Goal: Communication & Community: Connect with others

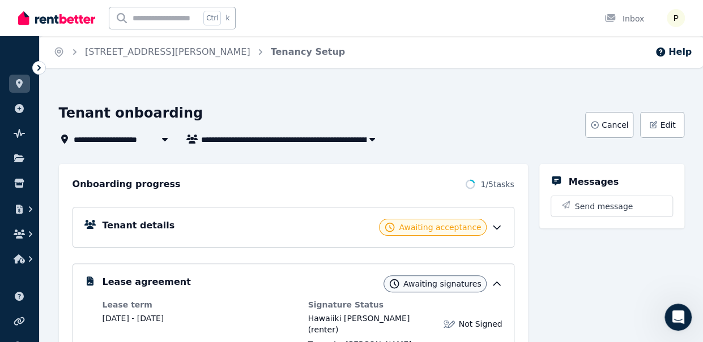
scroll to position [1, 0]
click at [20, 161] on icon at bounding box center [19, 159] width 10 height 8
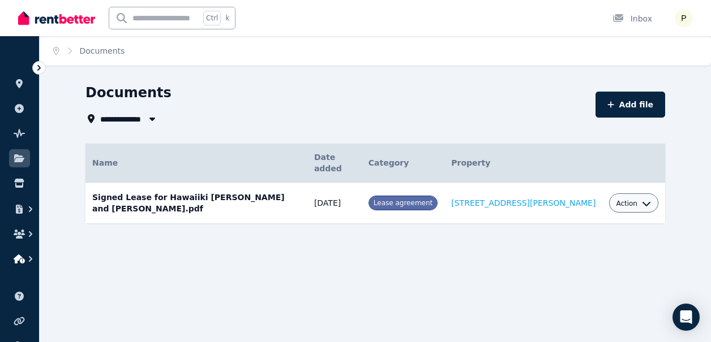
click at [23, 260] on icon "button" at bounding box center [19, 259] width 11 height 9
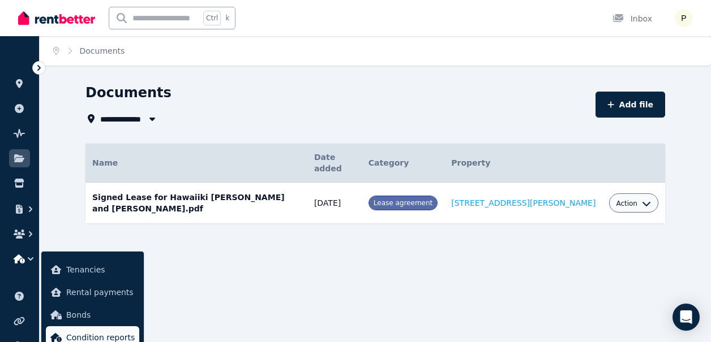
click at [76, 337] on span "Condition reports" at bounding box center [100, 338] width 68 height 14
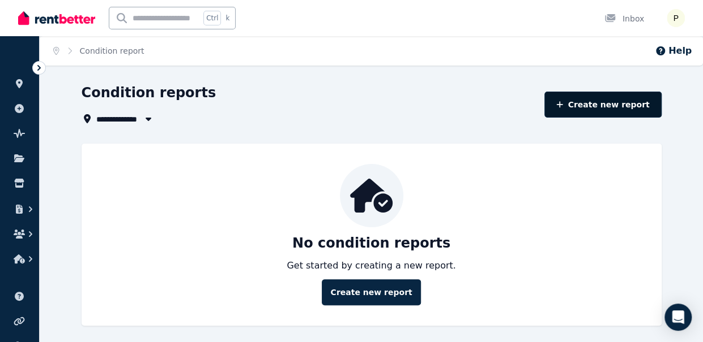
click at [609, 104] on link "Create new report" at bounding box center [602, 105] width 117 height 26
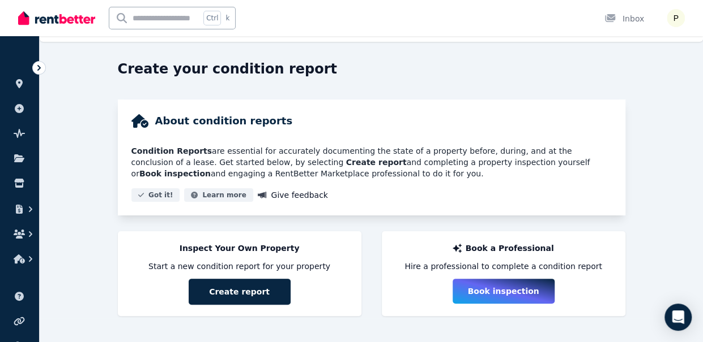
scroll to position [29, 0]
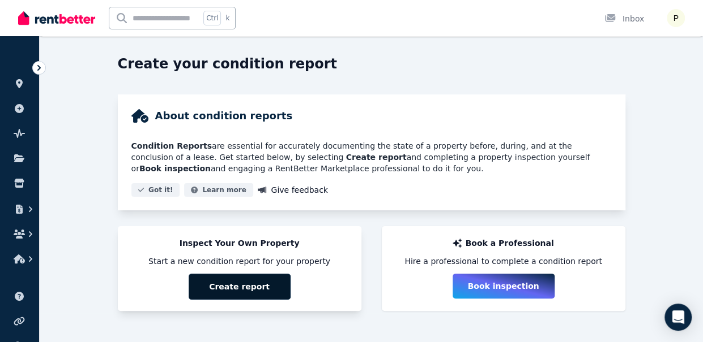
click at [243, 284] on button "Create report" at bounding box center [240, 287] width 102 height 26
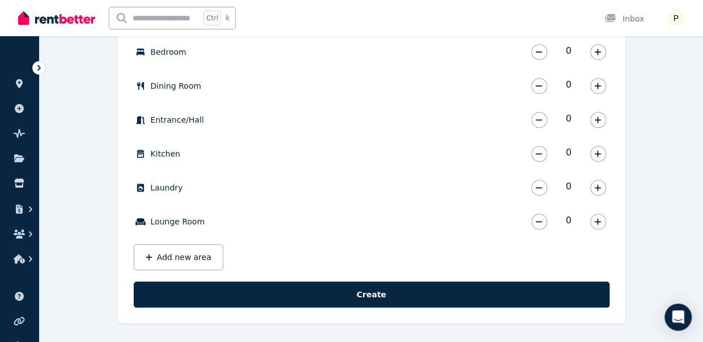
scroll to position [428, 0]
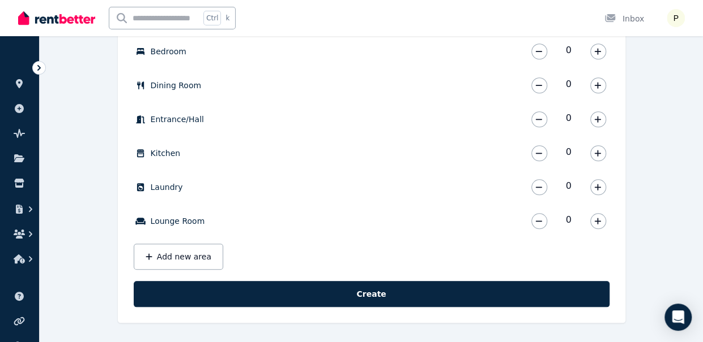
click at [683, 27] on div "Open user menu" at bounding box center [671, 18] width 25 height 36
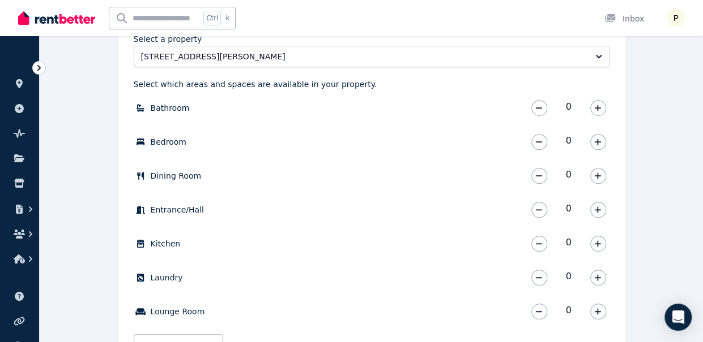
scroll to position [315, 0]
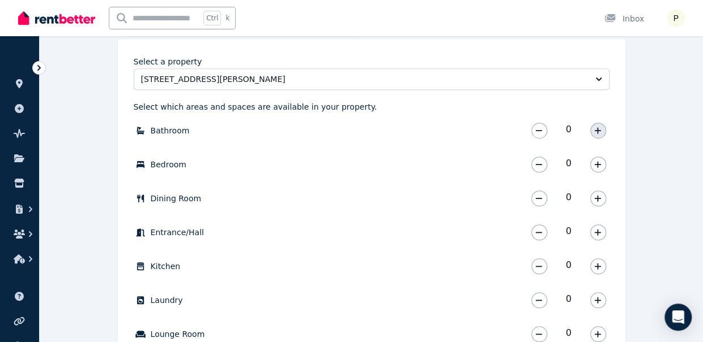
click at [594, 130] on icon "button" at bounding box center [597, 131] width 7 height 8
click at [599, 168] on icon "button" at bounding box center [597, 165] width 7 height 8
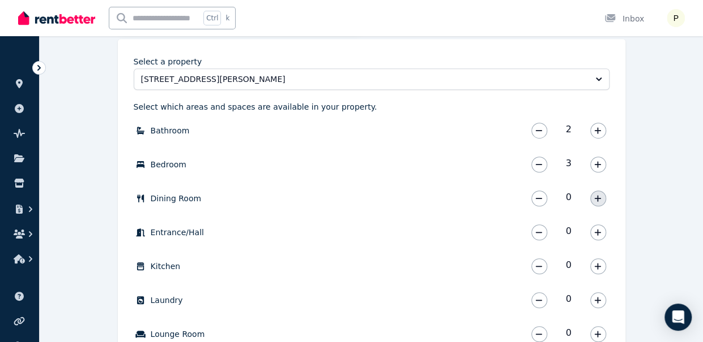
click at [599, 203] on button "button" at bounding box center [598, 199] width 16 height 16
click at [600, 234] on icon "button" at bounding box center [597, 233] width 7 height 8
click at [599, 263] on icon "button" at bounding box center [597, 267] width 7 height 8
click at [599, 300] on icon "button" at bounding box center [597, 300] width 6 height 6
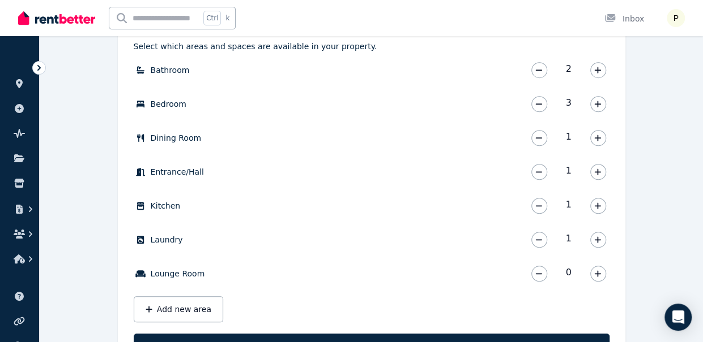
scroll to position [383, 0]
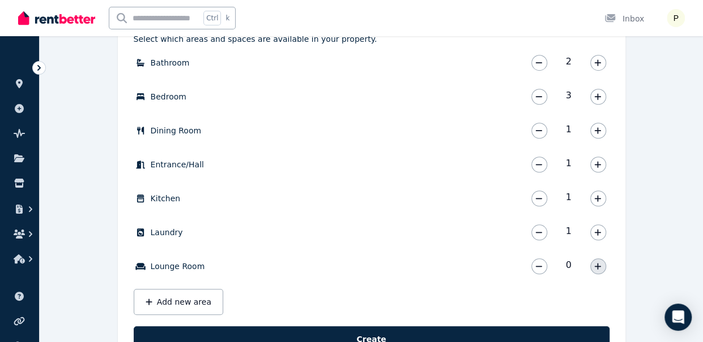
click at [597, 265] on icon "button" at bounding box center [597, 266] width 6 height 6
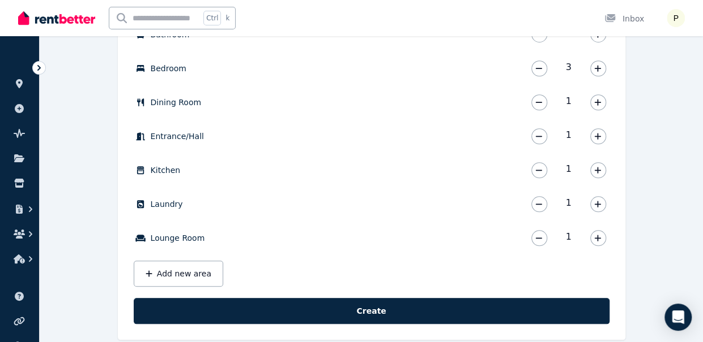
scroll to position [428, 0]
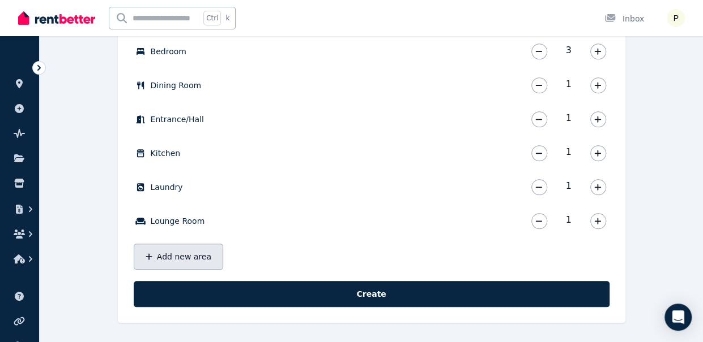
click at [186, 255] on button "Add new area" at bounding box center [178, 257] width 89 height 26
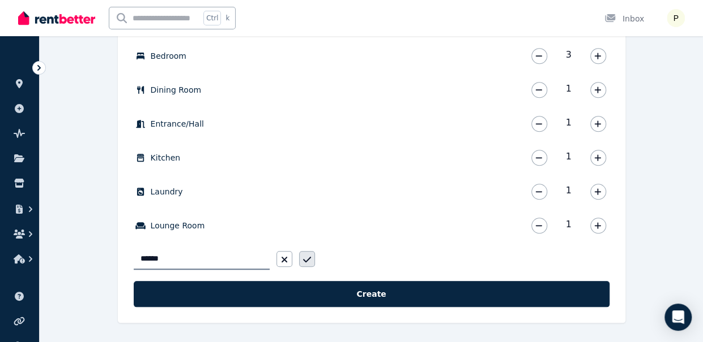
type input "******"
click at [307, 263] on icon "button" at bounding box center [307, 259] width 8 height 9
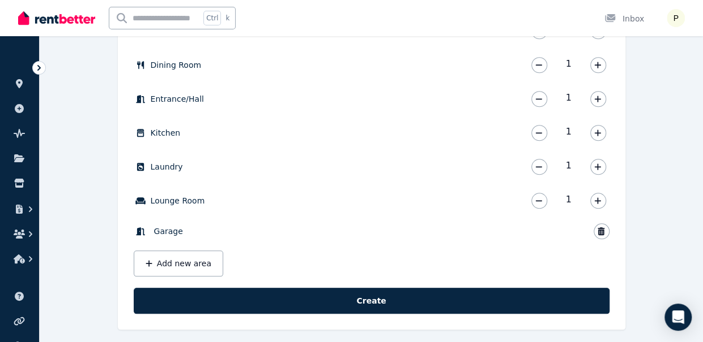
scroll to position [455, 0]
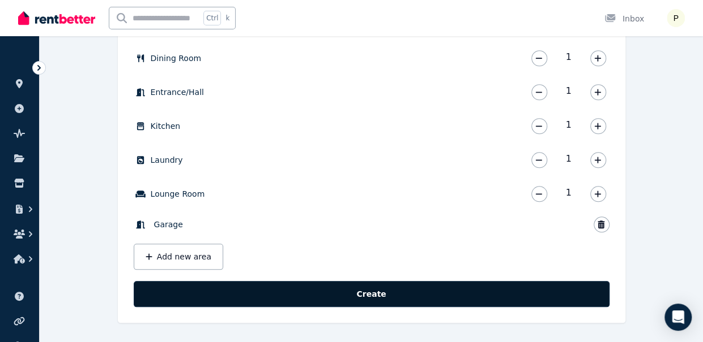
click at [552, 300] on button "Create" at bounding box center [372, 294] width 476 height 26
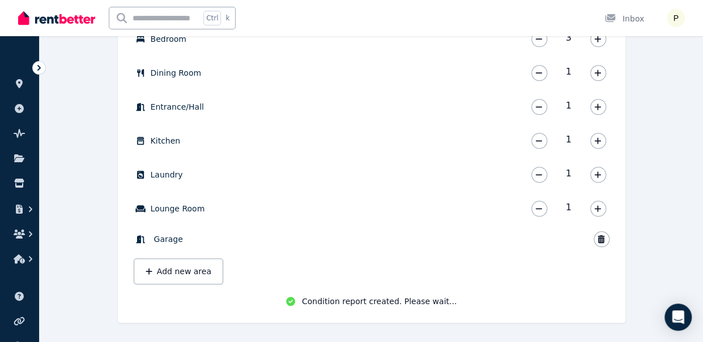
scroll to position [443, 0]
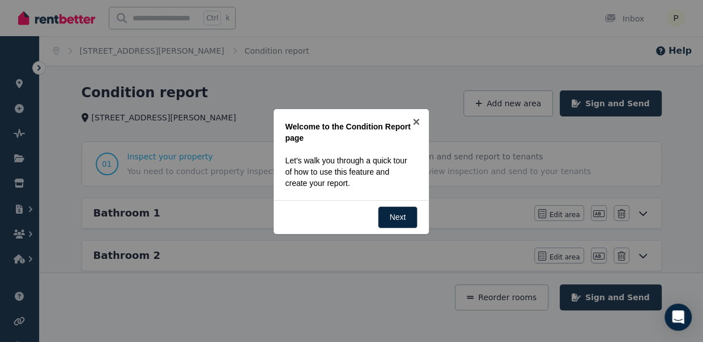
click at [474, 182] on div at bounding box center [351, 171] width 703 height 342
click at [416, 125] on link "×" at bounding box center [415, 121] width 25 height 25
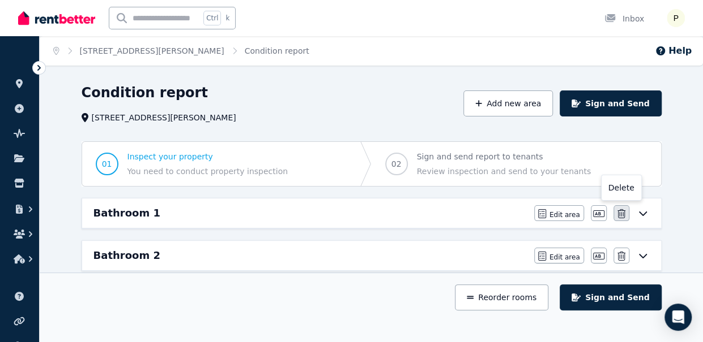
click at [623, 220] on button "button" at bounding box center [621, 213] width 16 height 16
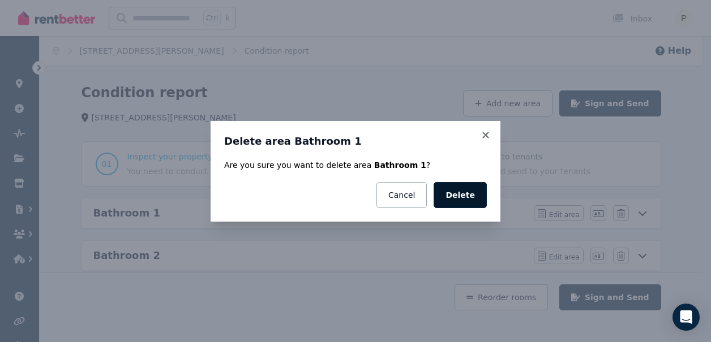
click at [466, 194] on button "Delete" at bounding box center [460, 195] width 53 height 26
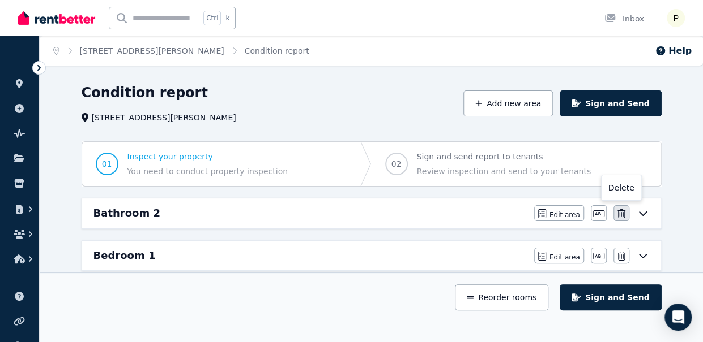
click at [627, 210] on button "button" at bounding box center [621, 213] width 16 height 16
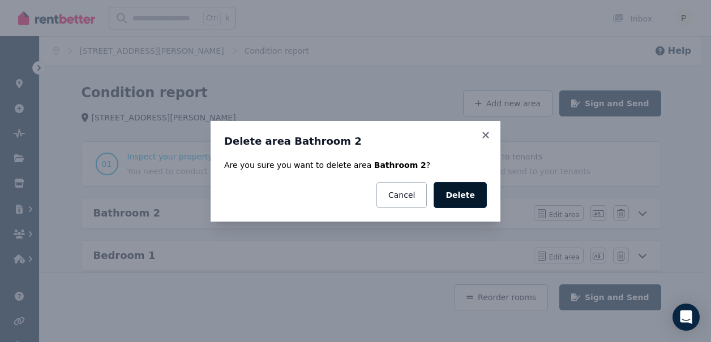
click at [470, 194] on button "Delete" at bounding box center [460, 195] width 53 height 26
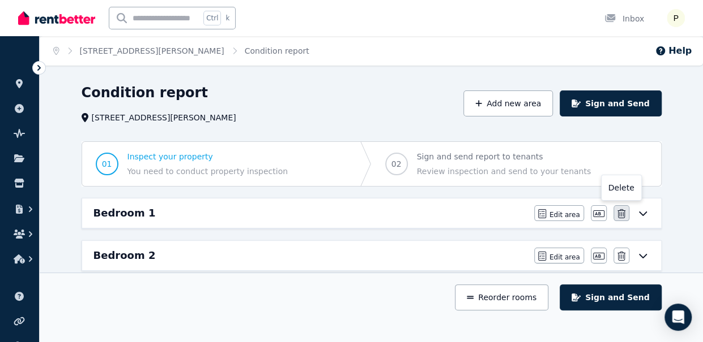
click at [622, 211] on icon "button" at bounding box center [621, 213] width 8 height 9
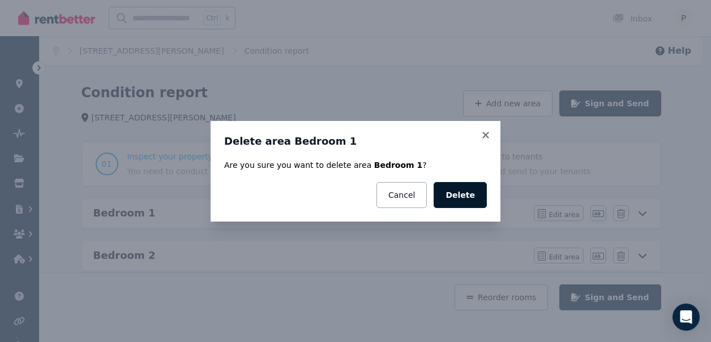
click at [465, 193] on button "Delete" at bounding box center [460, 195] width 53 height 26
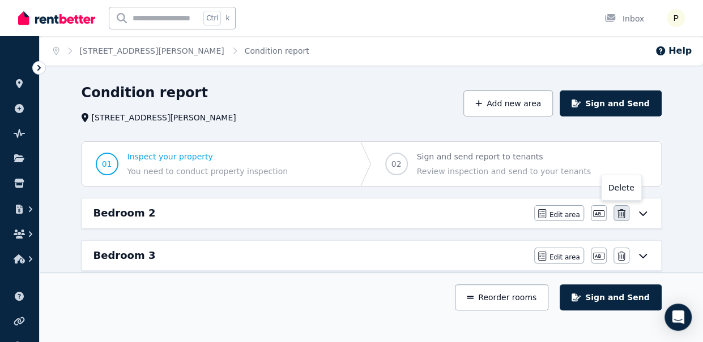
click at [619, 211] on icon "button" at bounding box center [621, 213] width 8 height 9
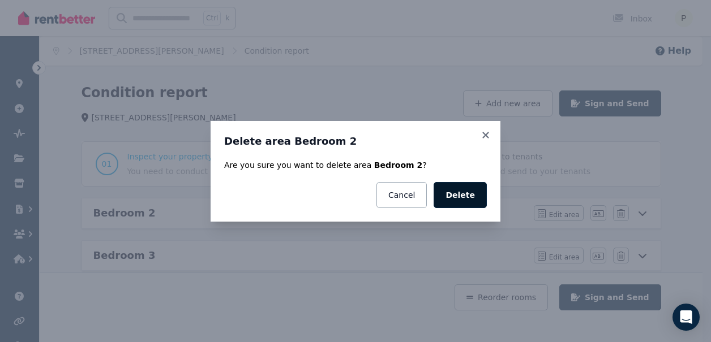
click at [459, 198] on button "Delete" at bounding box center [460, 195] width 53 height 26
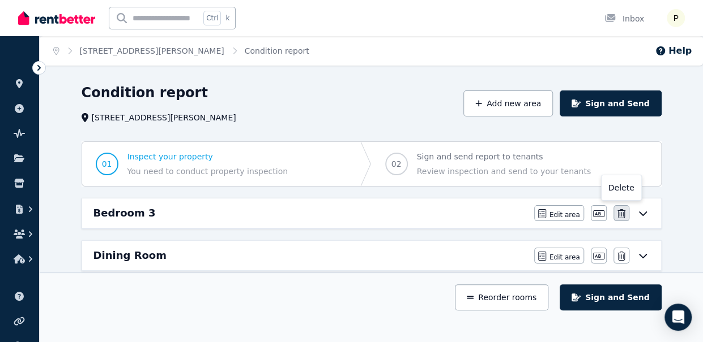
click at [623, 209] on icon "button" at bounding box center [621, 213] width 8 height 9
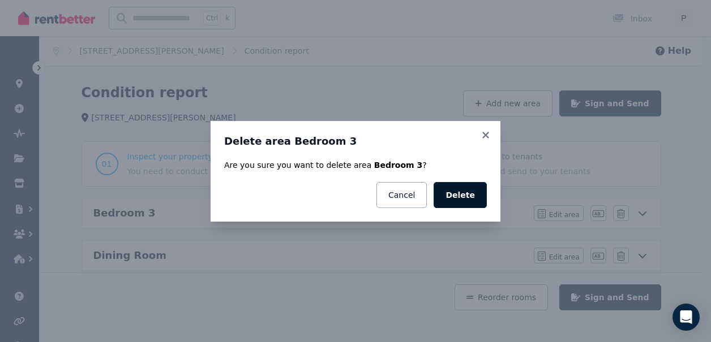
click at [458, 183] on button "Delete" at bounding box center [460, 195] width 53 height 26
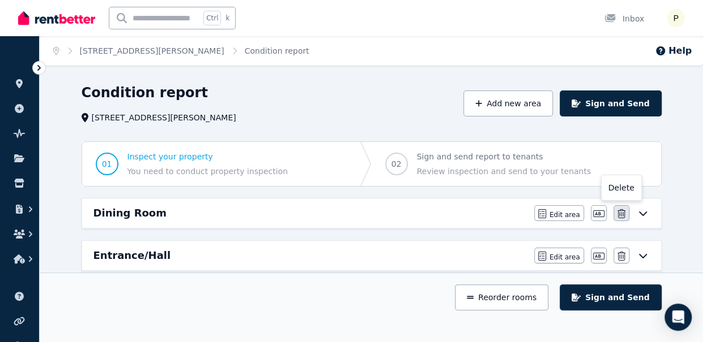
click at [623, 217] on icon "button" at bounding box center [621, 213] width 8 height 9
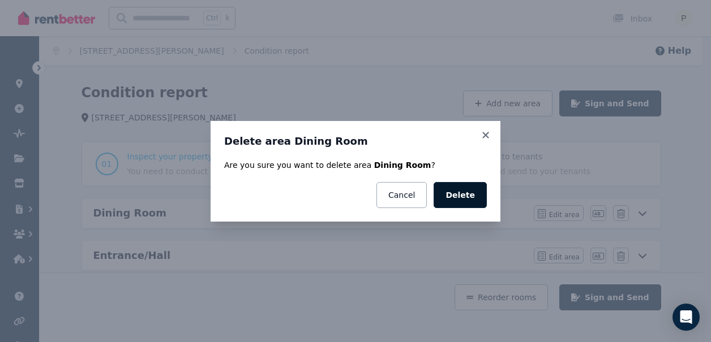
click at [479, 195] on button "Delete" at bounding box center [460, 195] width 53 height 26
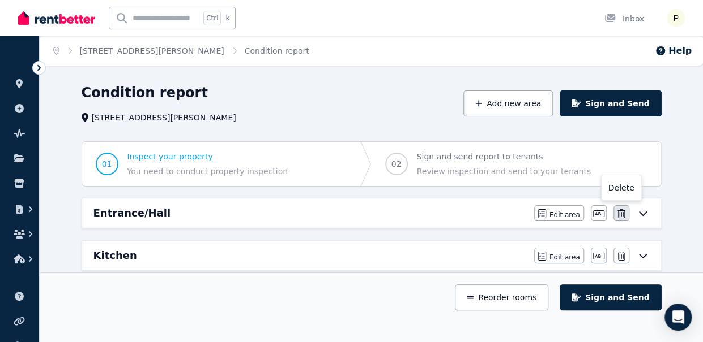
click at [625, 219] on button "button" at bounding box center [621, 213] width 16 height 16
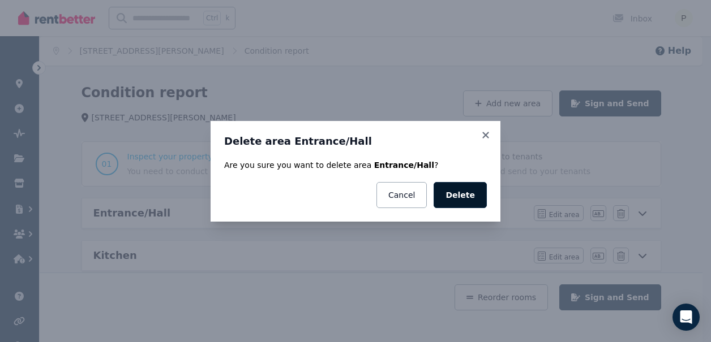
click at [468, 200] on button "Delete" at bounding box center [460, 195] width 53 height 26
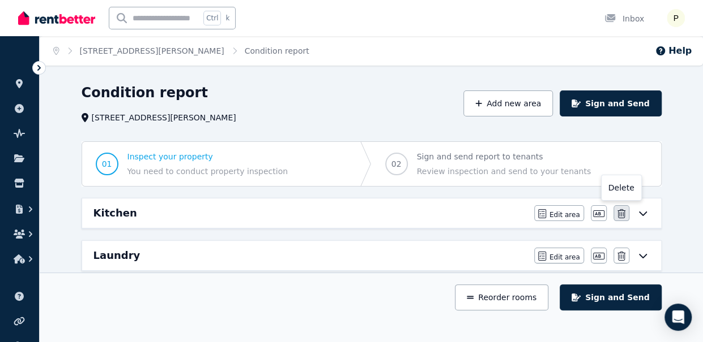
click at [623, 213] on icon "button" at bounding box center [621, 213] width 8 height 9
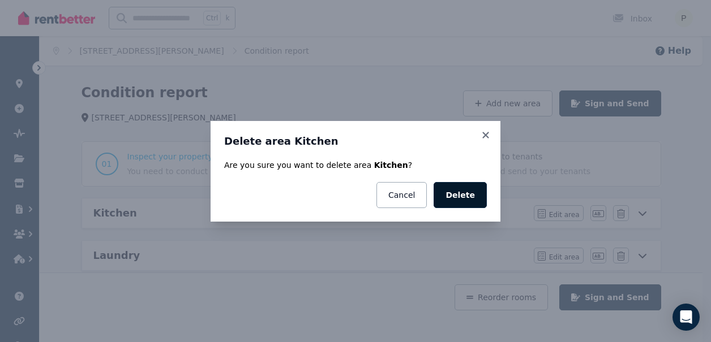
click at [468, 199] on button "Delete" at bounding box center [460, 195] width 53 height 26
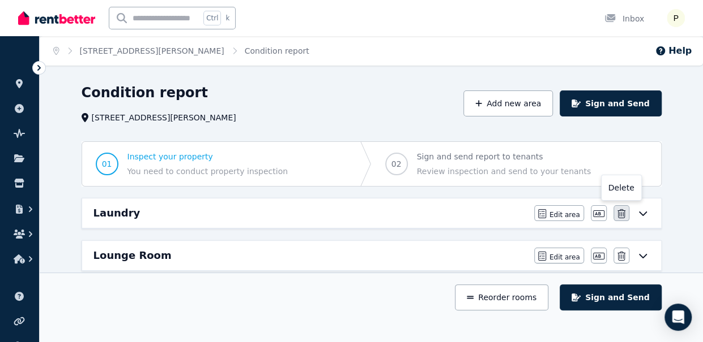
click at [626, 217] on button "button" at bounding box center [621, 213] width 16 height 16
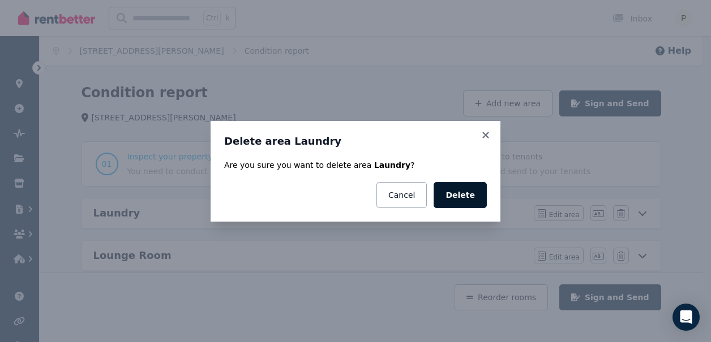
click at [474, 199] on button "Delete" at bounding box center [460, 195] width 53 height 26
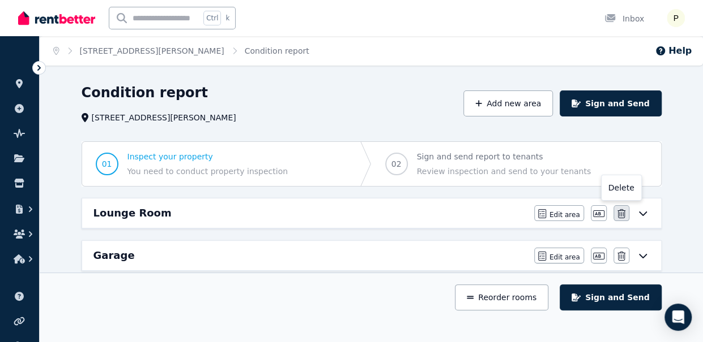
click at [622, 218] on icon "button" at bounding box center [621, 213] width 8 height 9
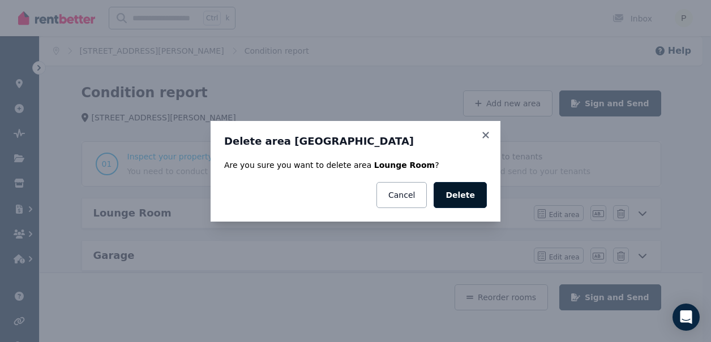
click at [476, 193] on button "Delete" at bounding box center [460, 195] width 53 height 26
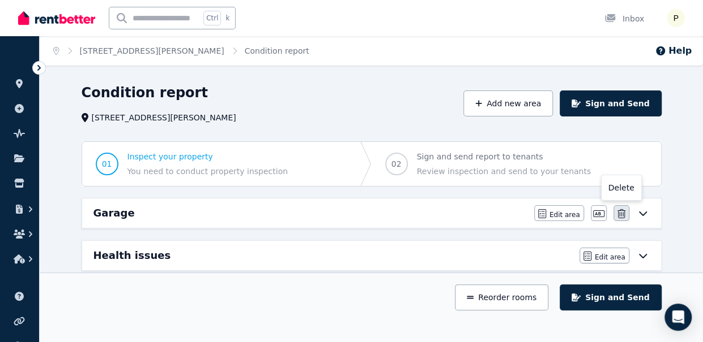
click at [625, 219] on button "button" at bounding box center [621, 213] width 16 height 16
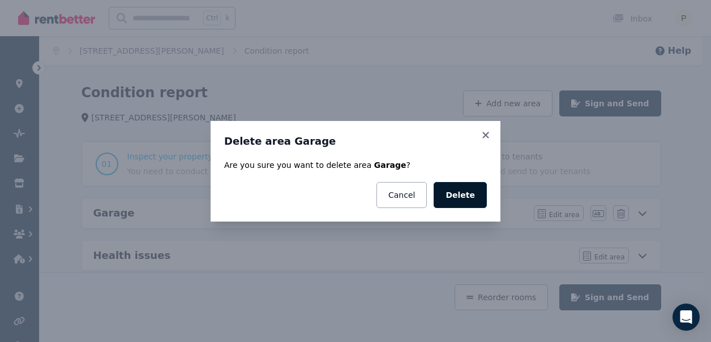
click at [461, 195] on button "Delete" at bounding box center [460, 195] width 53 height 26
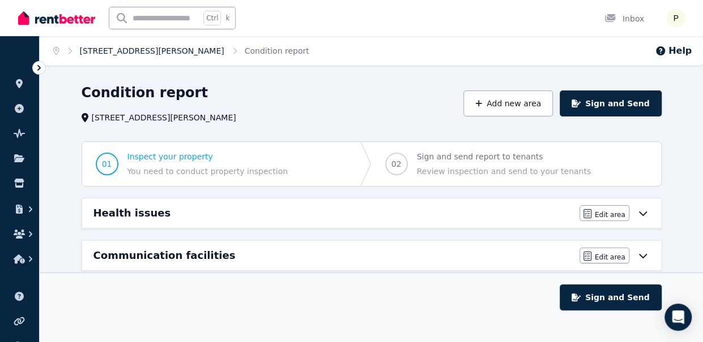
click at [128, 52] on link "[STREET_ADDRESS][PERSON_NAME]" at bounding box center [152, 50] width 144 height 9
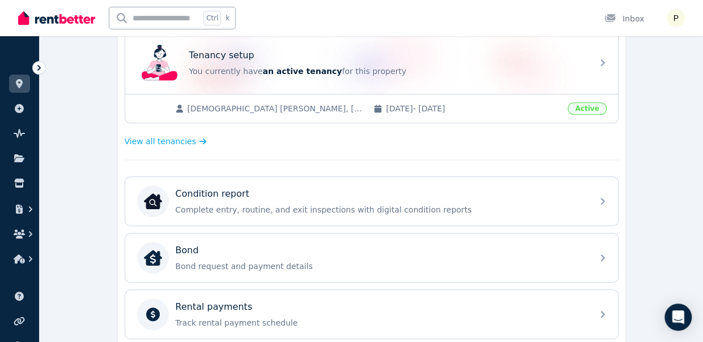
scroll to position [249, 0]
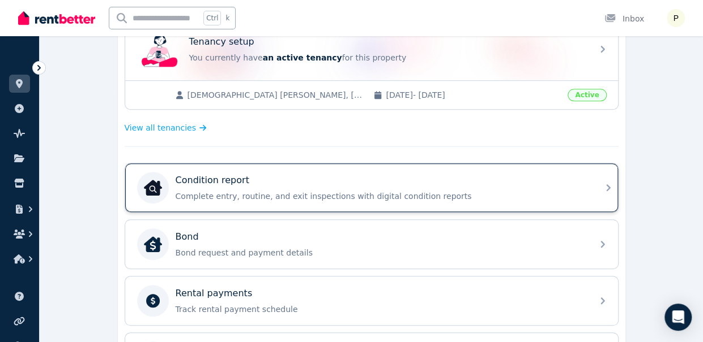
click at [209, 181] on p "Condition report" at bounding box center [212, 181] width 74 height 14
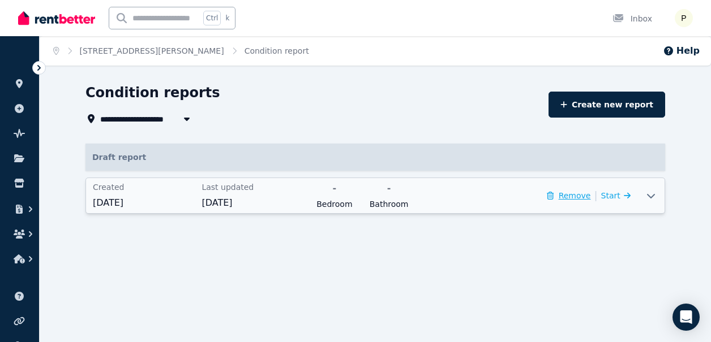
click at [579, 198] on button "Remove" at bounding box center [569, 195] width 44 height 11
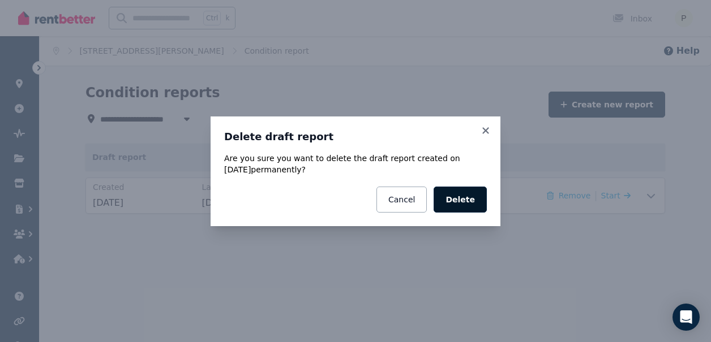
click at [473, 203] on button "Delete" at bounding box center [460, 200] width 53 height 26
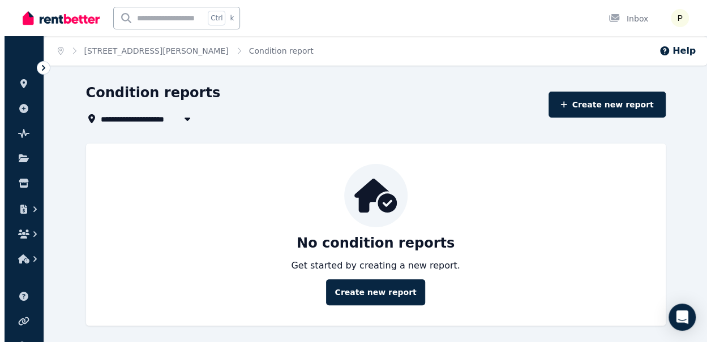
scroll to position [3, 0]
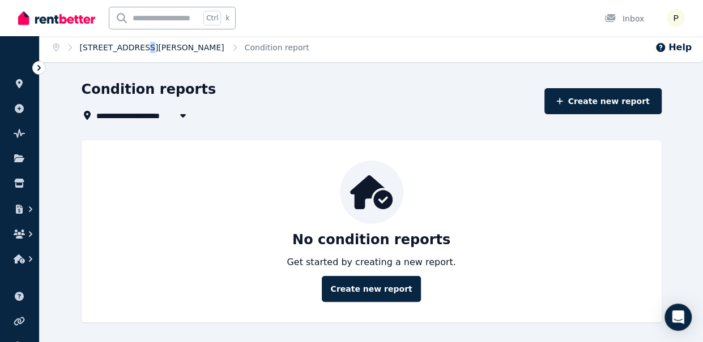
drag, startPoint x: 132, startPoint y: 54, endPoint x: 136, endPoint y: 48, distance: 8.2
click at [136, 48] on ol "Home [STREET_ADDRESS][PERSON_NAME] Condition report" at bounding box center [181, 47] width 283 height 29
drag, startPoint x: 136, startPoint y: 48, endPoint x: 239, endPoint y: 48, distance: 103.0
click at [239, 48] on ol "Home [STREET_ADDRESS][PERSON_NAME] Condition report" at bounding box center [181, 47] width 283 height 29
click at [245, 52] on span "Condition report" at bounding box center [277, 47] width 65 height 11
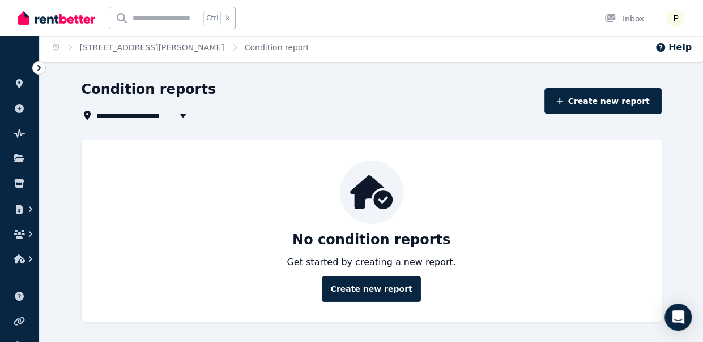
click at [145, 116] on span "[STREET_ADDRESS][PERSON_NAME]" at bounding box center [176, 116] width 160 height 14
type input "**********"
click at [677, 50] on button "Help" at bounding box center [672, 48] width 37 height 14
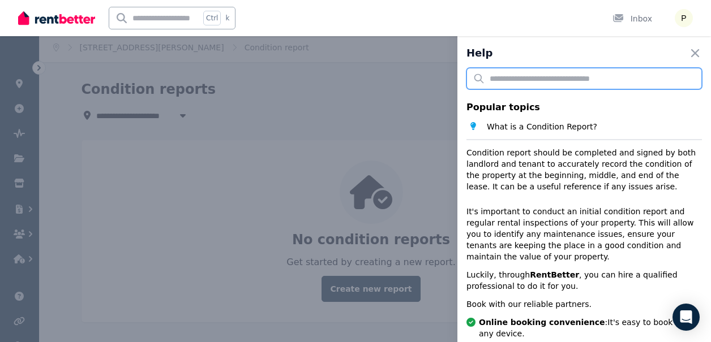
click at [577, 84] on input "text" at bounding box center [583, 79] width 235 height 22
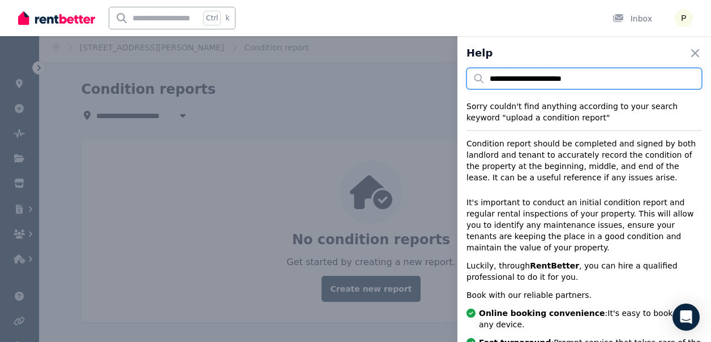
type input "**********"
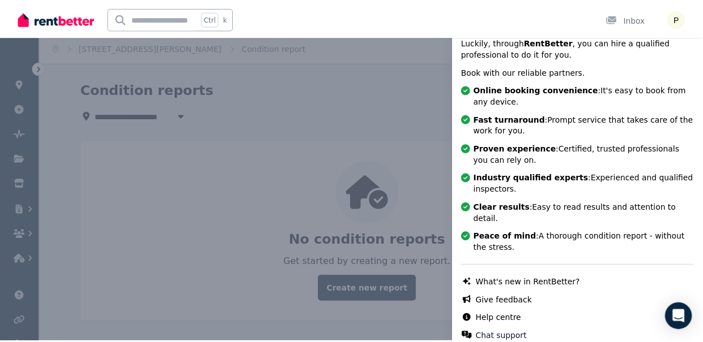
scroll to position [0, 0]
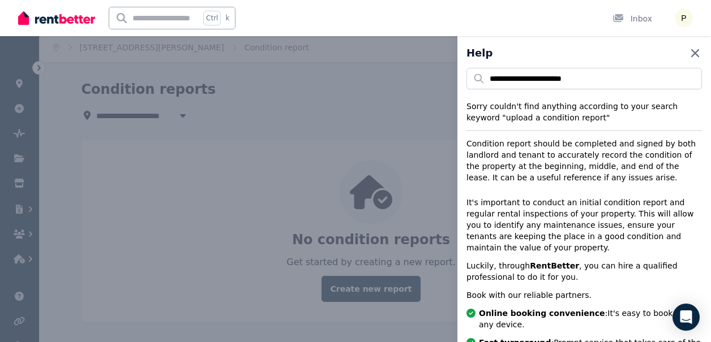
click at [688, 58] on icon "button" at bounding box center [695, 53] width 14 height 14
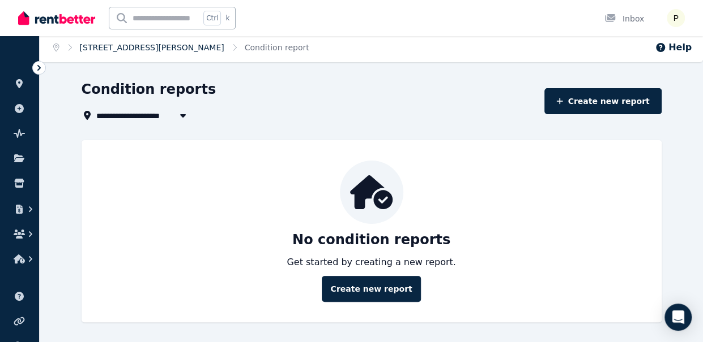
click at [138, 52] on link "[STREET_ADDRESS][PERSON_NAME]" at bounding box center [152, 47] width 144 height 9
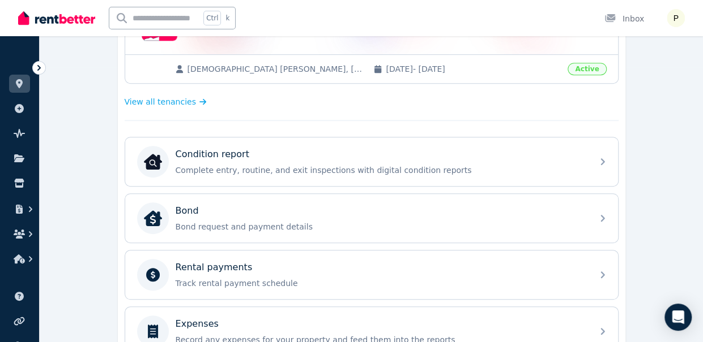
scroll to position [294, 0]
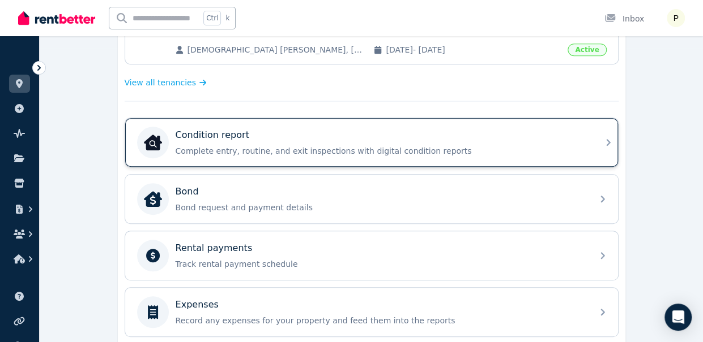
click at [608, 141] on icon at bounding box center [608, 142] width 4 height 7
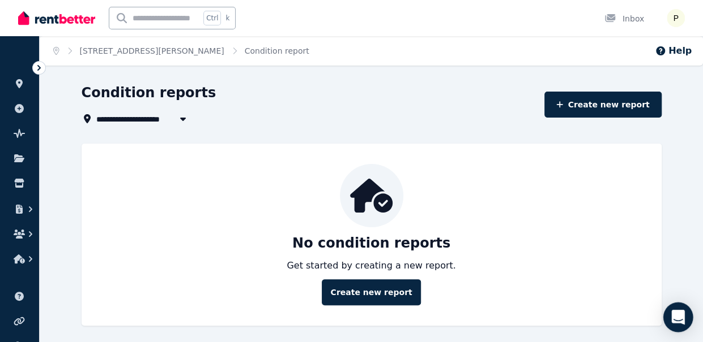
click at [678, 322] on icon "Open Intercom Messenger" at bounding box center [677, 317] width 15 height 15
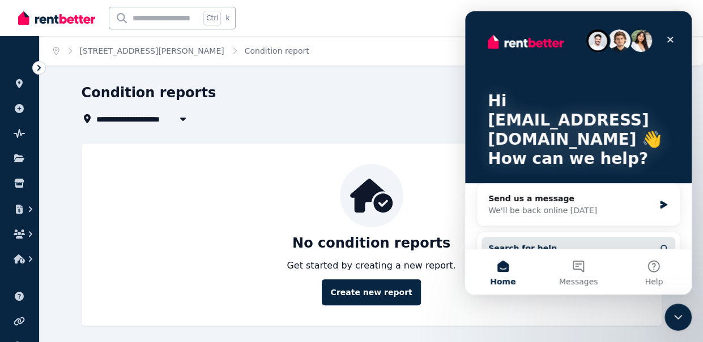
click at [515, 243] on span "Search for help" at bounding box center [522, 249] width 68 height 12
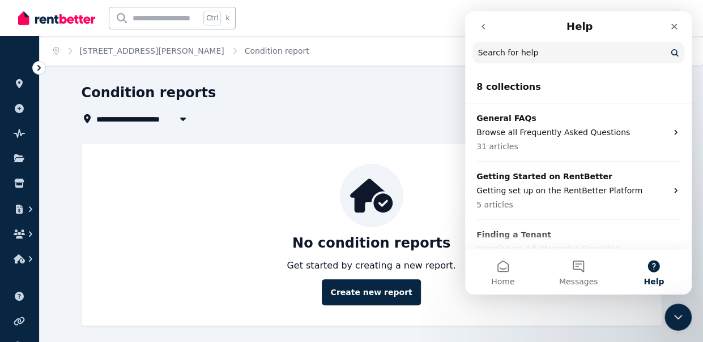
click at [515, 234] on p "Finding a Tenant" at bounding box center [571, 235] width 190 height 12
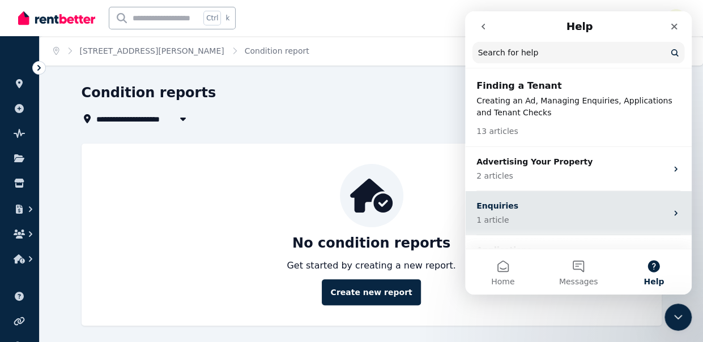
drag, startPoint x: 515, startPoint y: 234, endPoint x: 507, endPoint y: 226, distance: 11.2
click at [507, 226] on div "Enquiries 1 article" at bounding box center [578, 213] width 226 height 44
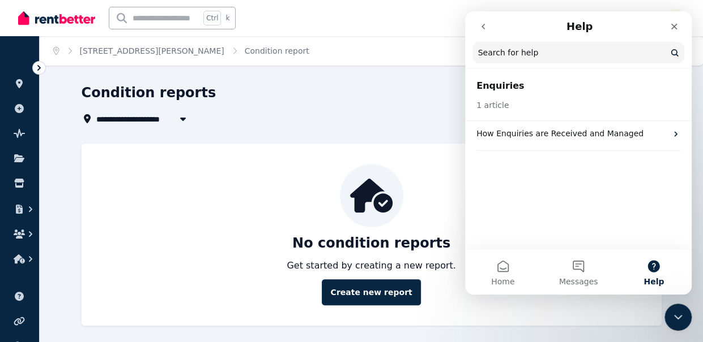
click at [482, 28] on icon "go back" at bounding box center [482, 27] width 3 height 6
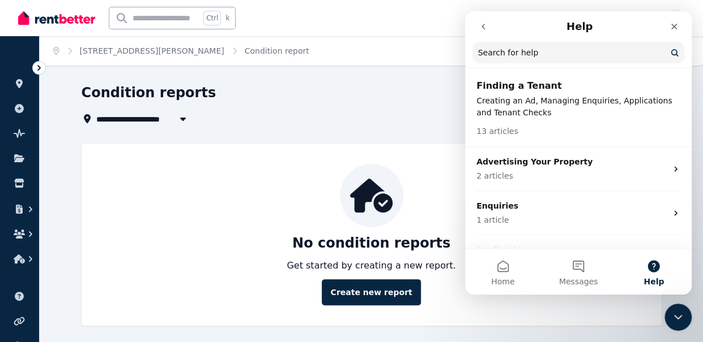
click at [119, 98] on h1 "Condition reports" at bounding box center [149, 93] width 135 height 18
click at [20, 161] on icon at bounding box center [19, 159] width 10 height 8
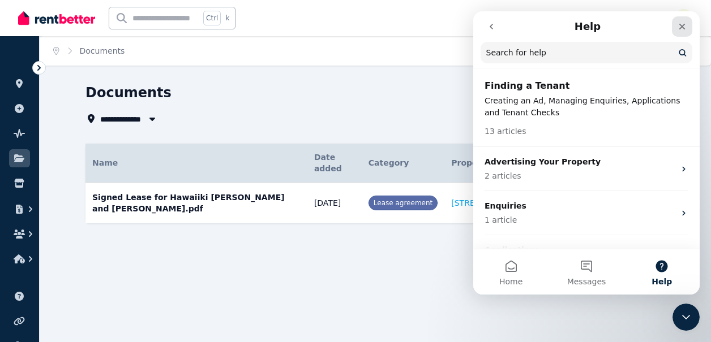
click at [687, 25] on div "Close" at bounding box center [682, 26] width 20 height 20
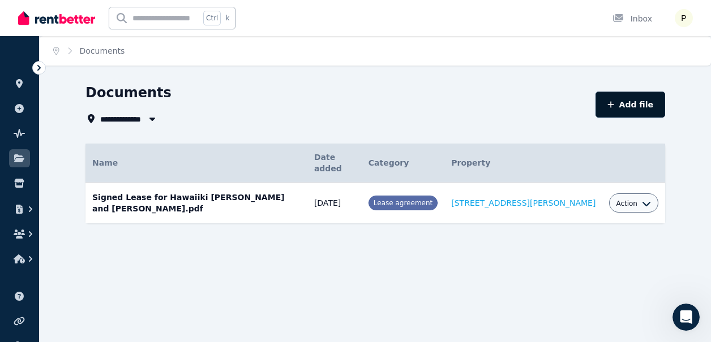
click at [638, 107] on button "Add file" at bounding box center [631, 105] width 70 height 26
select select "*****"
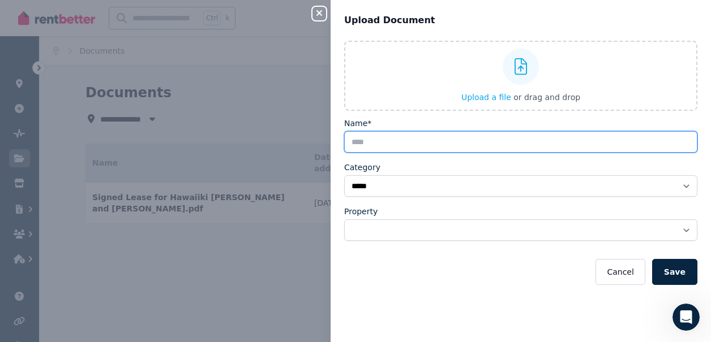
click at [388, 145] on input "Name*" at bounding box center [520, 142] width 353 height 22
type input "**********"
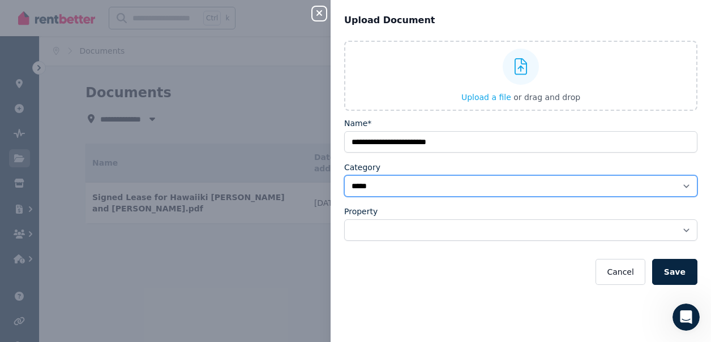
click at [434, 186] on select "**********" at bounding box center [520, 186] width 353 height 22
select select "**********"
click at [344, 175] on select "**********" at bounding box center [520, 186] width 353 height 22
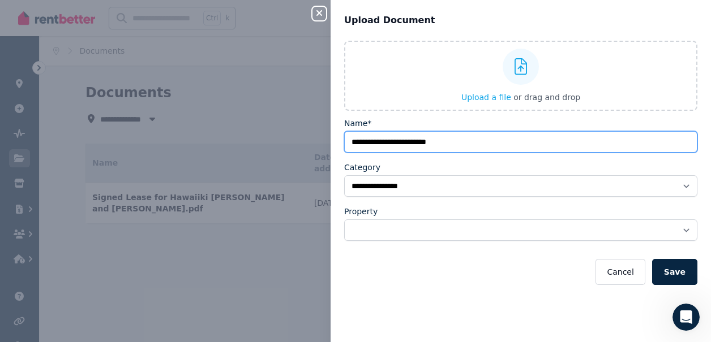
click at [456, 143] on input "**********" at bounding box center [520, 142] width 353 height 22
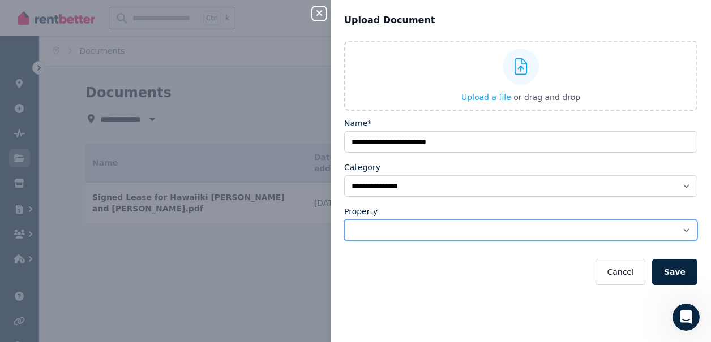
click at [448, 227] on select "**********" at bounding box center [520, 231] width 353 height 22
select select "**********"
click at [344, 220] on select "**********" at bounding box center [520, 231] width 353 height 22
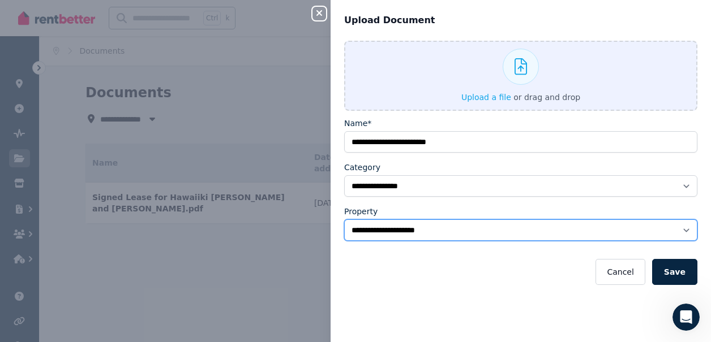
select select "*****"
select select
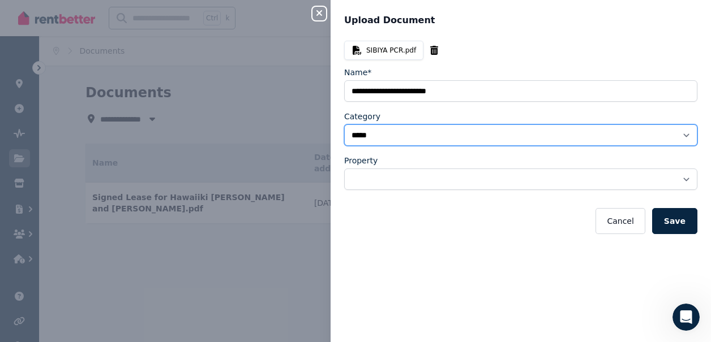
click at [445, 132] on select "**********" at bounding box center [520, 136] width 353 height 22
select select "**********"
click at [344, 125] on select "**********" at bounding box center [520, 136] width 353 height 22
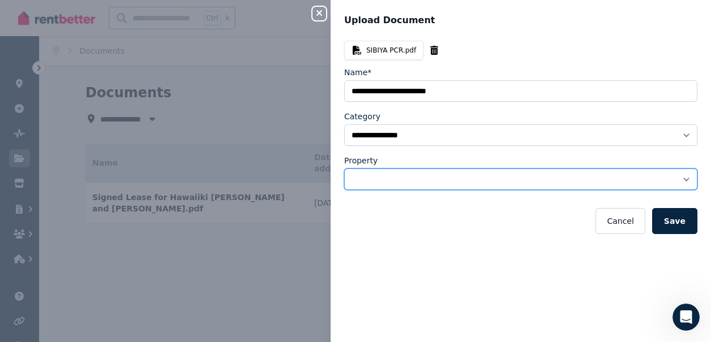
click at [453, 178] on select "**********" at bounding box center [520, 180] width 353 height 22
select select "**********"
click at [344, 169] on select "**********" at bounding box center [520, 180] width 353 height 22
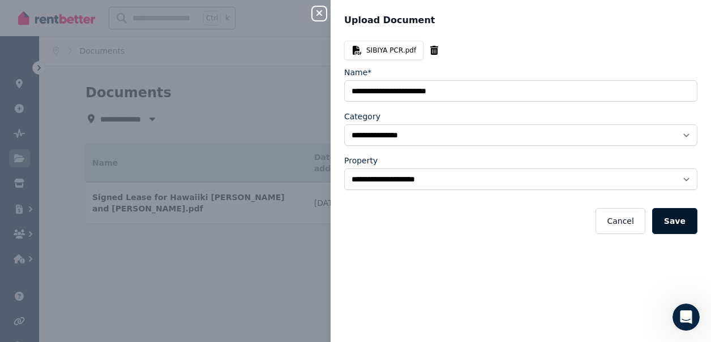
click at [672, 213] on button "Save" at bounding box center [674, 221] width 45 height 26
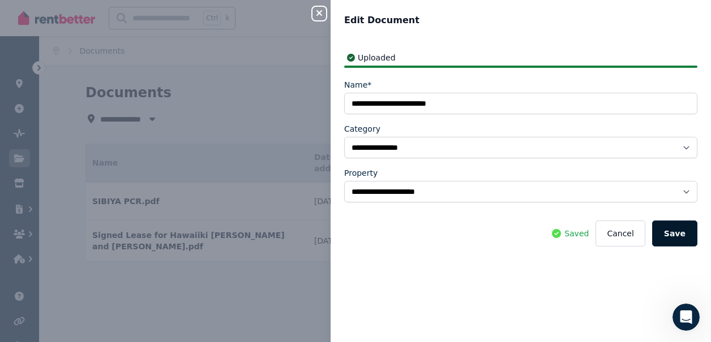
click at [676, 230] on button "Save" at bounding box center [674, 234] width 45 height 26
click at [675, 236] on button "Save" at bounding box center [674, 234] width 45 height 26
click at [322, 14] on icon "button" at bounding box center [319, 12] width 14 height 9
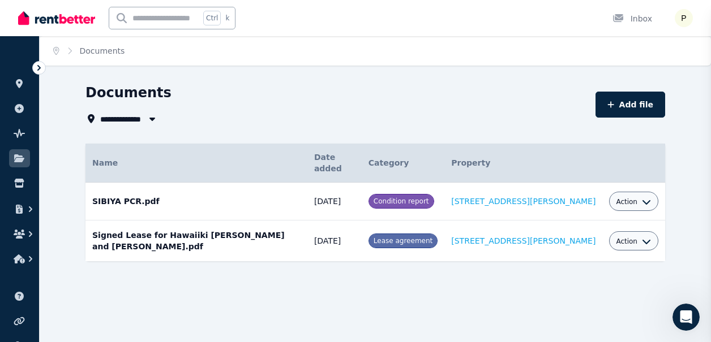
select select "*****"
select select
click at [622, 203] on span "Action" at bounding box center [627, 202] width 22 height 9
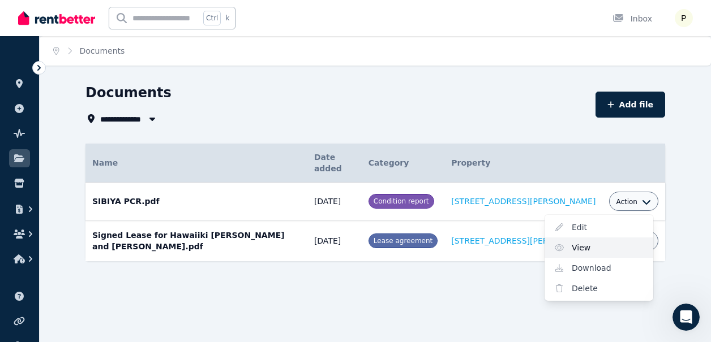
click at [581, 249] on link "View" at bounding box center [599, 248] width 109 height 20
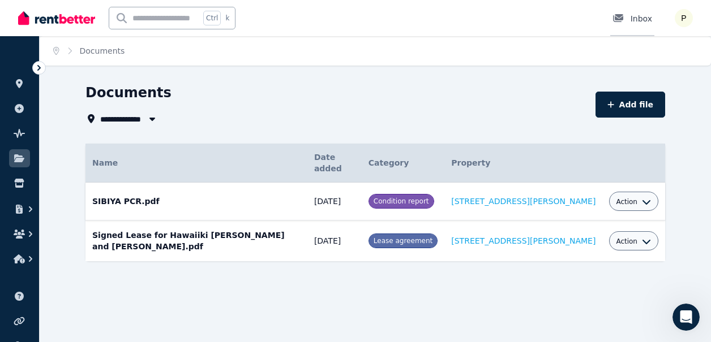
click at [636, 22] on div "Inbox" at bounding box center [632, 18] width 40 height 11
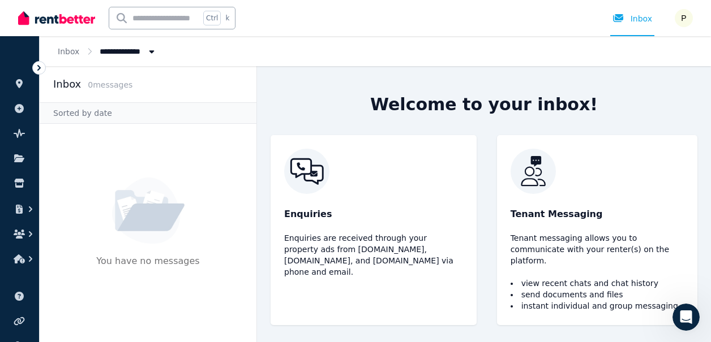
click at [536, 174] on img at bounding box center [597, 171] width 173 height 45
click at [635, 19] on div "Inbox" at bounding box center [632, 18] width 40 height 11
click at [686, 22] on img "button" at bounding box center [684, 18] width 18 height 18
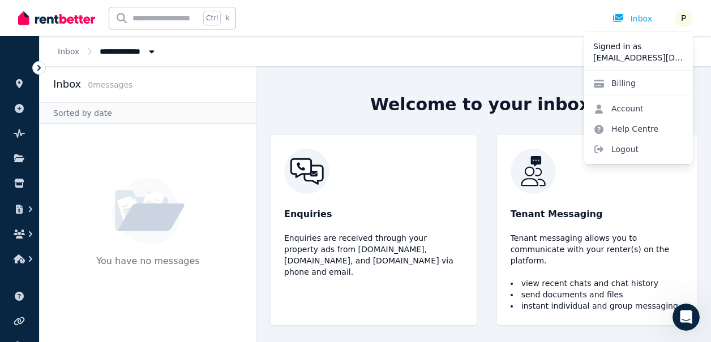
click at [522, 76] on div "Welcome to your inbox! Enquiries Enquiries are received through your property a…" at bounding box center [484, 204] width 454 height 276
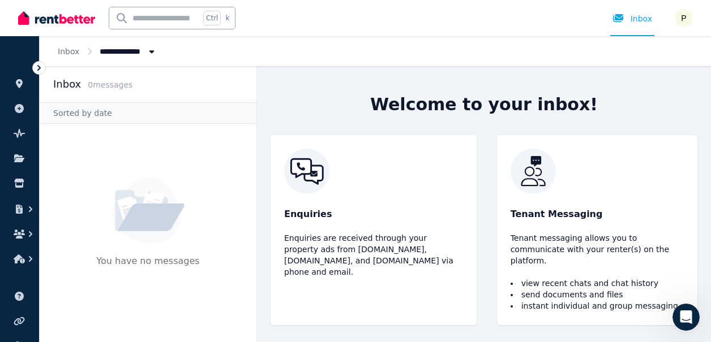
click at [307, 179] on img at bounding box center [373, 171] width 179 height 45
click at [69, 53] on link "Inbox" at bounding box center [69, 51] width 22 height 9
click at [21, 235] on icon "button" at bounding box center [19, 234] width 11 height 9
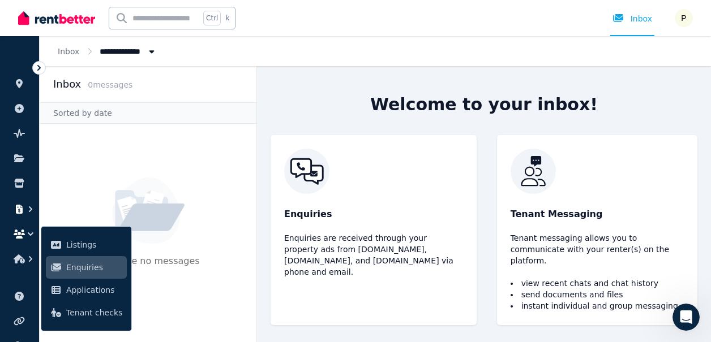
click at [18, 211] on icon "button" at bounding box center [19, 209] width 7 height 9
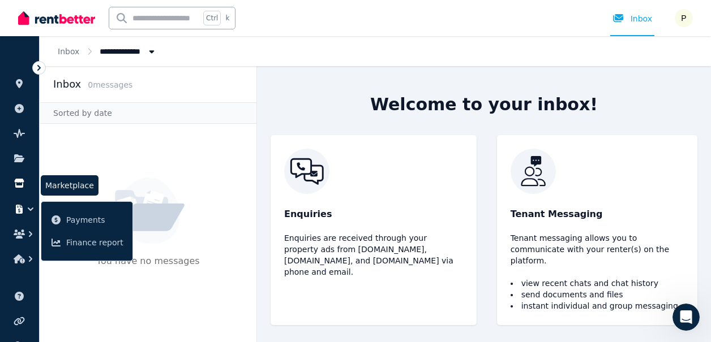
click at [21, 185] on icon at bounding box center [19, 183] width 11 height 9
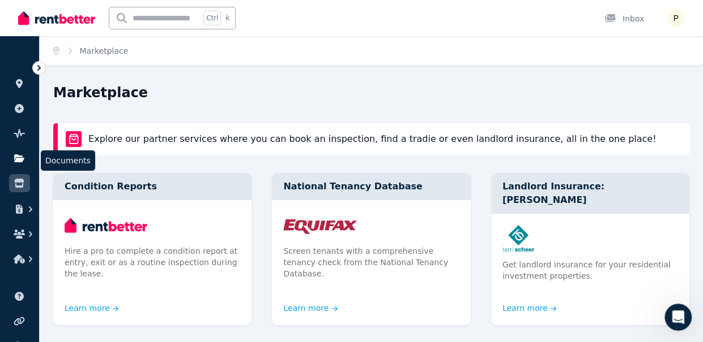
click at [18, 162] on icon at bounding box center [19, 158] width 11 height 9
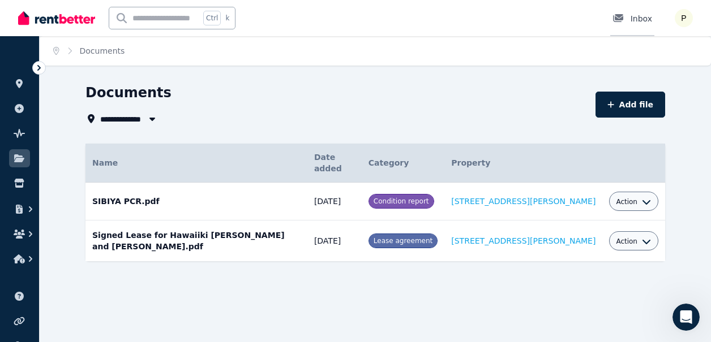
click at [637, 20] on div "Inbox" at bounding box center [632, 18] width 40 height 11
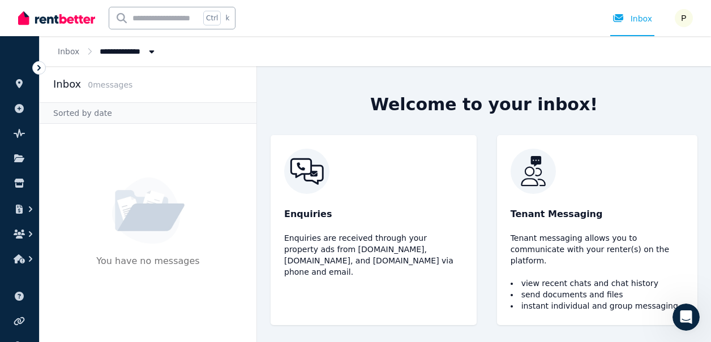
click at [524, 176] on img at bounding box center [597, 171] width 173 height 45
click at [298, 184] on img at bounding box center [373, 171] width 179 height 45
click at [336, 252] on p "Enquiries are received through your property ads from [DOMAIN_NAME], [DOMAIN_NA…" at bounding box center [373, 255] width 179 height 45
click at [628, 304] on li "instant individual and group messaging" at bounding box center [597, 306] width 173 height 11
click at [688, 316] on icon "Open Intercom Messenger" at bounding box center [684, 316] width 19 height 19
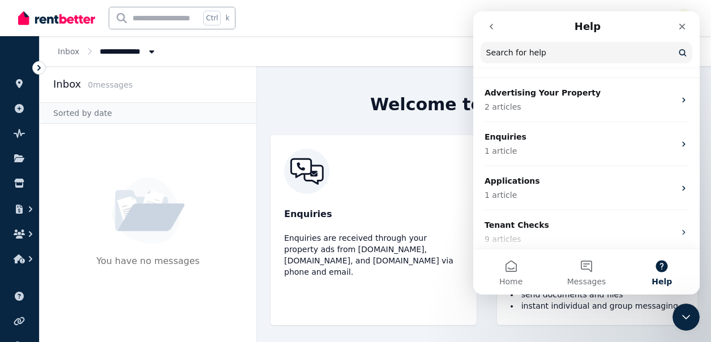
scroll to position [74, 0]
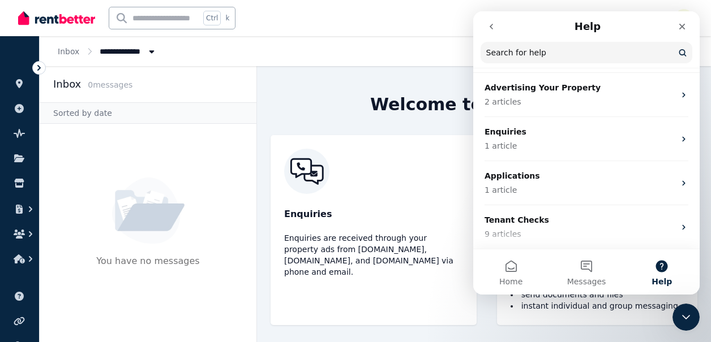
click at [688, 274] on button "Help" at bounding box center [661, 272] width 75 height 45
click at [686, 23] on icon "Close" at bounding box center [682, 26] width 9 height 9
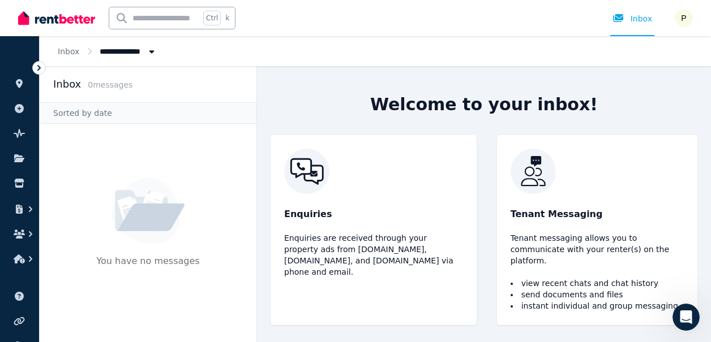
click at [114, 47] on span "All Properties" at bounding box center [134, 51] width 68 height 12
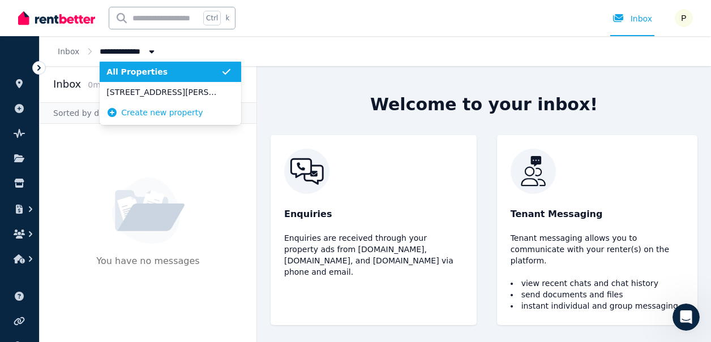
click at [78, 48] on ol "**********" at bounding box center [108, 51] width 136 height 30
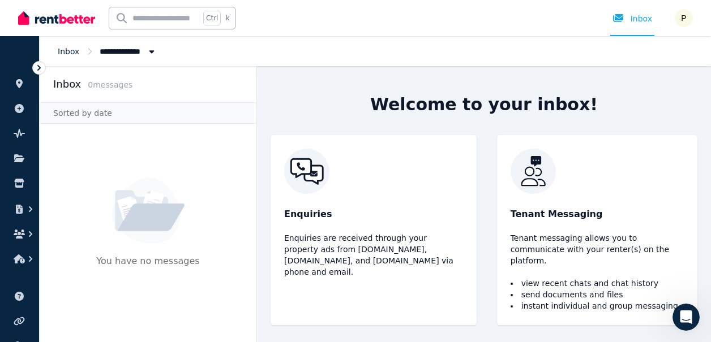
click at [70, 53] on link "Inbox" at bounding box center [69, 51] width 22 height 9
click at [637, 23] on div "Inbox" at bounding box center [632, 18] width 40 height 11
click at [137, 231] on img at bounding box center [148, 211] width 72 height 67
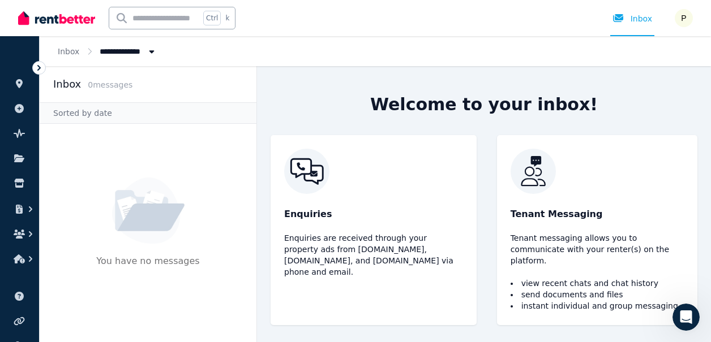
click at [134, 267] on p "You have no messages" at bounding box center [147, 272] width 103 height 34
click at [642, 22] on div "Inbox" at bounding box center [632, 18] width 40 height 11
click at [154, 22] on input "text" at bounding box center [154, 18] width 91 height 22
click at [121, 50] on span "All Properties" at bounding box center [134, 51] width 68 height 12
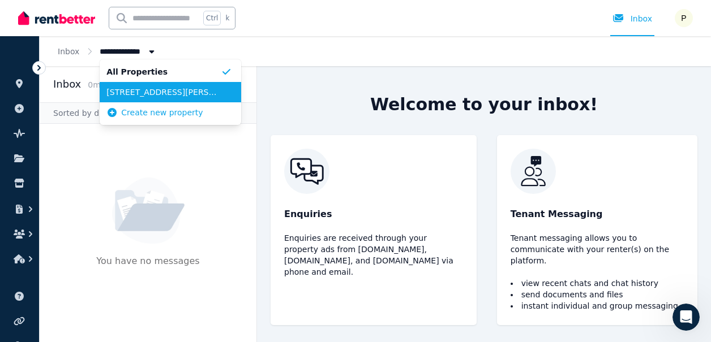
click at [134, 96] on span "[STREET_ADDRESS][PERSON_NAME]" at bounding box center [163, 92] width 114 height 11
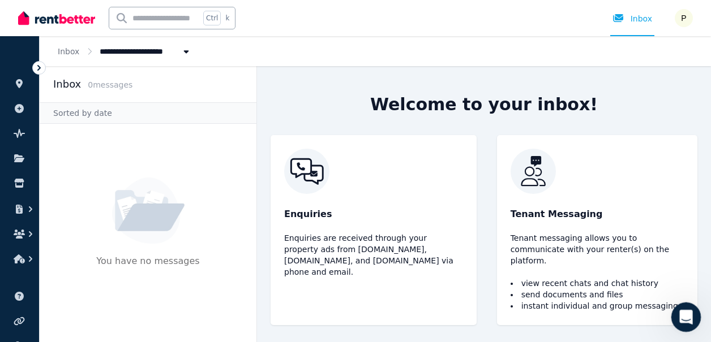
click at [684, 314] on icon "Open Intercom Messenger" at bounding box center [684, 315] width 8 height 9
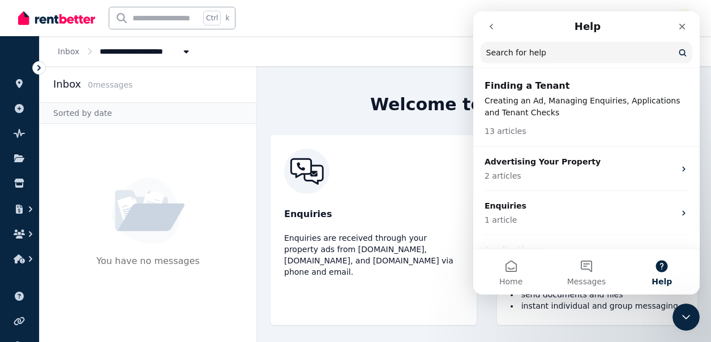
click at [404, 152] on div "Enquiries Enquiries are received through your property ads from [DOMAIN_NAME], …" at bounding box center [374, 230] width 206 height 190
click at [492, 28] on icon "go back" at bounding box center [491, 26] width 9 height 9
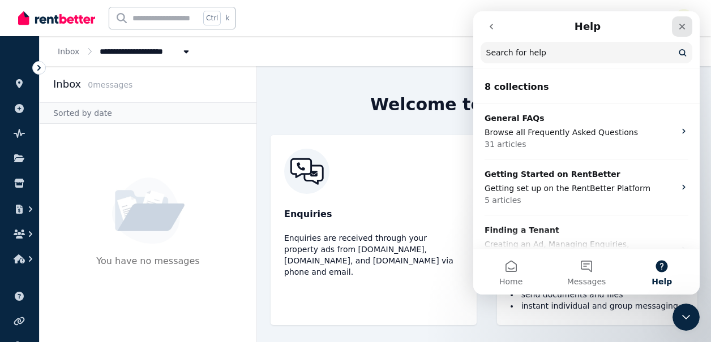
click at [685, 27] on icon "Close" at bounding box center [682, 26] width 9 height 9
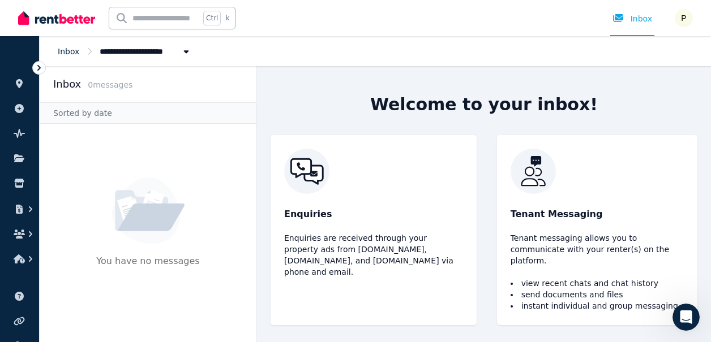
click at [65, 50] on link "Inbox" at bounding box center [69, 51] width 22 height 9
click at [641, 19] on div "Inbox" at bounding box center [632, 18] width 40 height 11
click at [72, 50] on link "Inbox" at bounding box center [69, 51] width 22 height 9
click at [122, 53] on span "[STREET_ADDRESS][PERSON_NAME]" at bounding box center [180, 51] width 160 height 12
type input "**********"
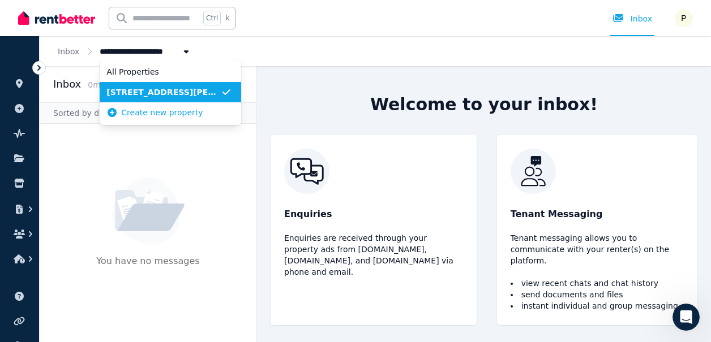
click at [129, 88] on span "[STREET_ADDRESS][PERSON_NAME]" at bounding box center [163, 92] width 114 height 11
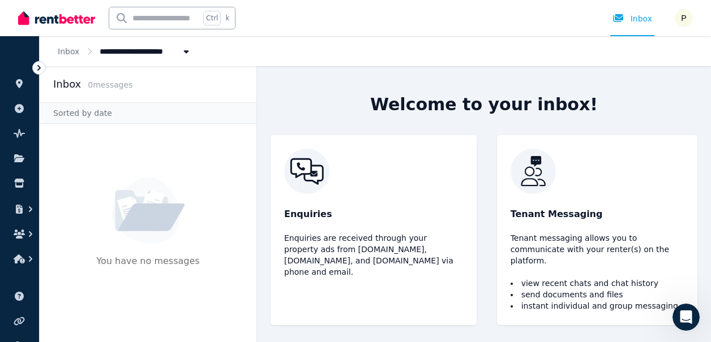
click at [323, 182] on img at bounding box center [373, 171] width 179 height 45
click at [520, 182] on img at bounding box center [597, 171] width 173 height 45
click at [607, 302] on li "instant individual and group messaging" at bounding box center [597, 306] width 173 height 11
drag, startPoint x: 607, startPoint y: 302, endPoint x: 597, endPoint y: 105, distance: 197.3
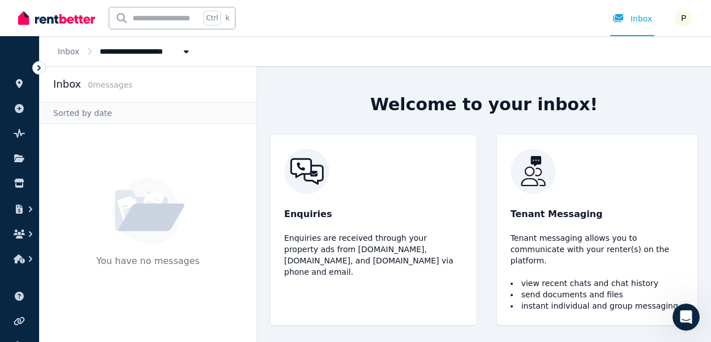
click at [597, 105] on div "Welcome to your inbox! Enquiries Enquiries are received through your property a…" at bounding box center [484, 204] width 454 height 276
click at [639, 21] on div "Inbox" at bounding box center [632, 18] width 40 height 11
click at [684, 23] on img "button" at bounding box center [684, 18] width 18 height 18
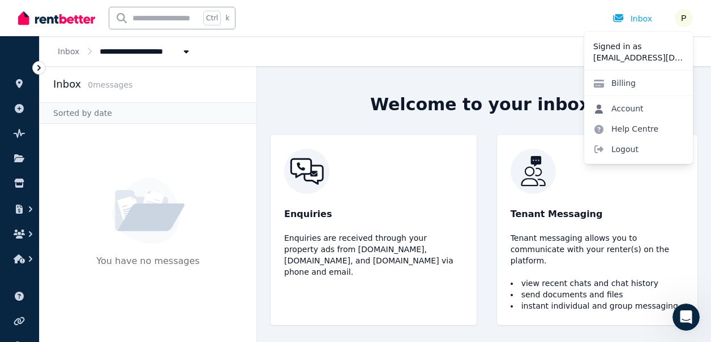
click at [625, 108] on link "Account" at bounding box center [618, 108] width 68 height 20
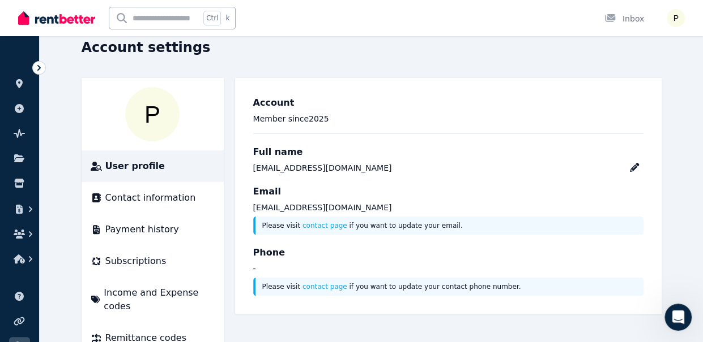
scroll to position [63, 0]
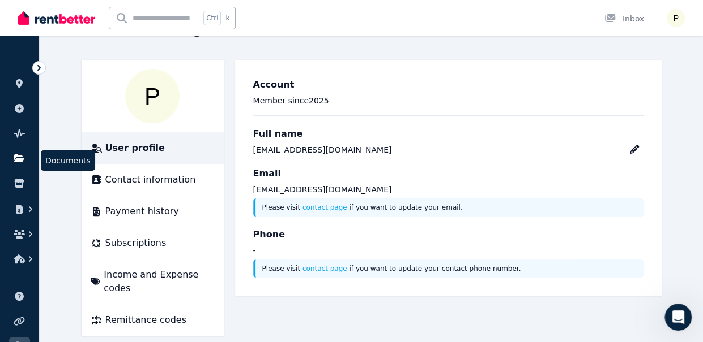
click at [25, 160] on link at bounding box center [19, 158] width 21 height 18
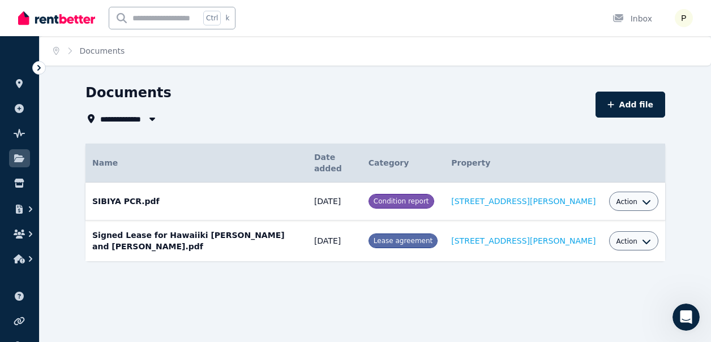
click at [118, 201] on td "SIBIYA PCR.pdf Date added: [DATE] Category: Condition report Property: [STREET_…" at bounding box center [196, 202] width 222 height 38
click at [429, 201] on span "Condition report" at bounding box center [401, 202] width 55 height 8
click at [649, 205] on icon "button" at bounding box center [646, 202] width 9 height 9
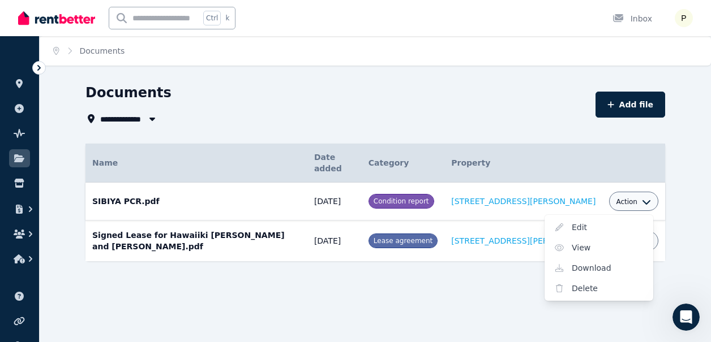
click at [429, 203] on span "Condition report" at bounding box center [401, 202] width 55 height 8
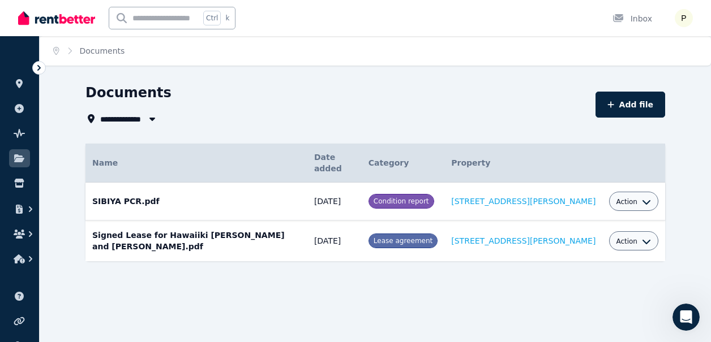
click at [645, 204] on icon "button" at bounding box center [646, 202] width 9 height 9
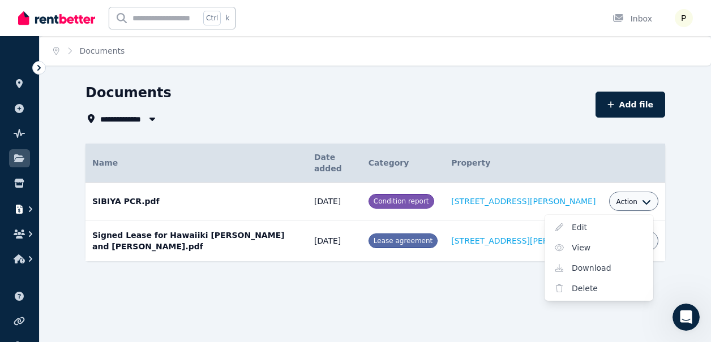
click at [31, 211] on icon "button" at bounding box center [30, 209] width 11 height 11
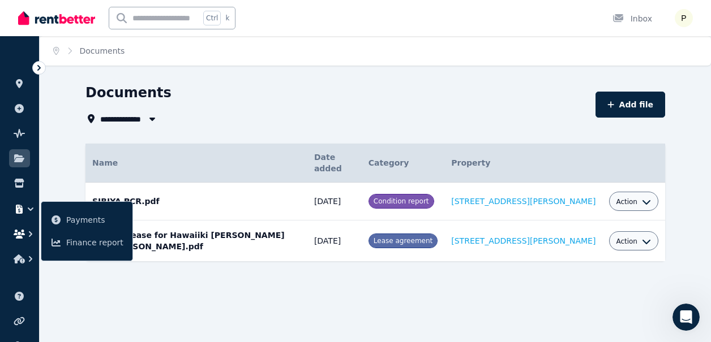
click at [29, 234] on icon "button" at bounding box center [30, 234] width 11 height 11
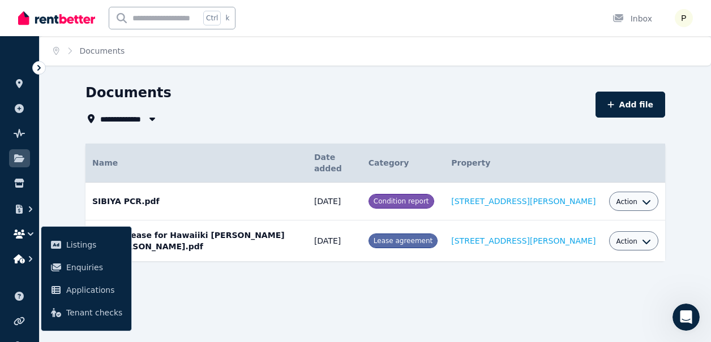
click at [29, 258] on icon "button" at bounding box center [30, 259] width 3 height 6
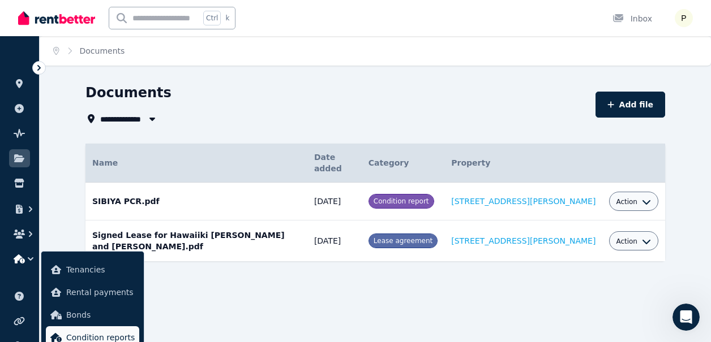
click at [97, 336] on span "Condition reports" at bounding box center [100, 338] width 68 height 14
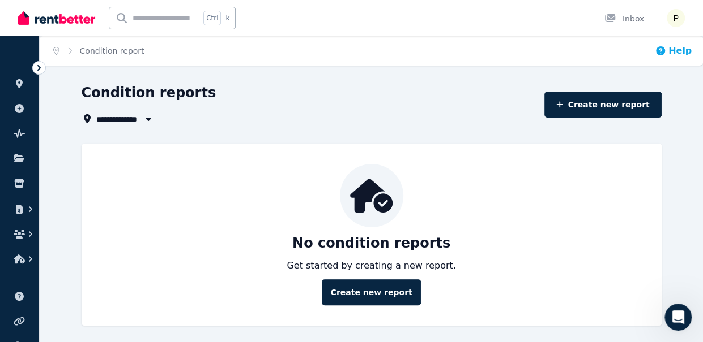
click at [682, 52] on button "Help" at bounding box center [672, 51] width 37 height 14
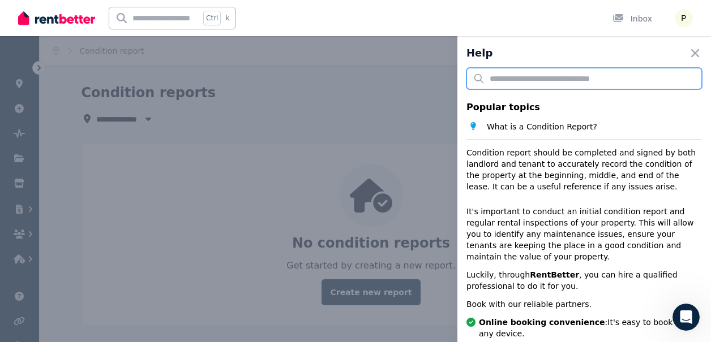
click at [538, 88] on input "text" at bounding box center [583, 79] width 235 height 22
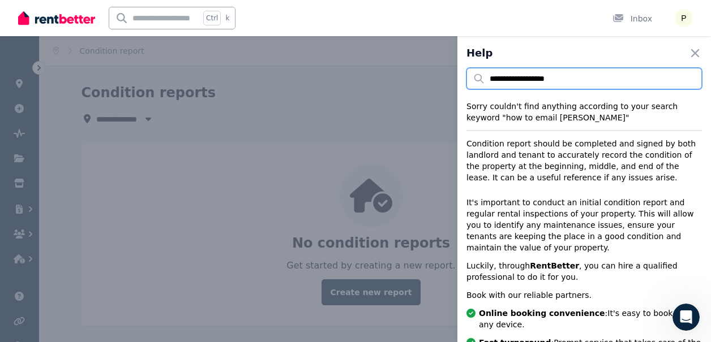
type input "**********"
drag, startPoint x: 537, startPoint y: 84, endPoint x: 546, endPoint y: 99, distance: 17.8
click at [546, 99] on div "**********" at bounding box center [583, 95] width 235 height 55
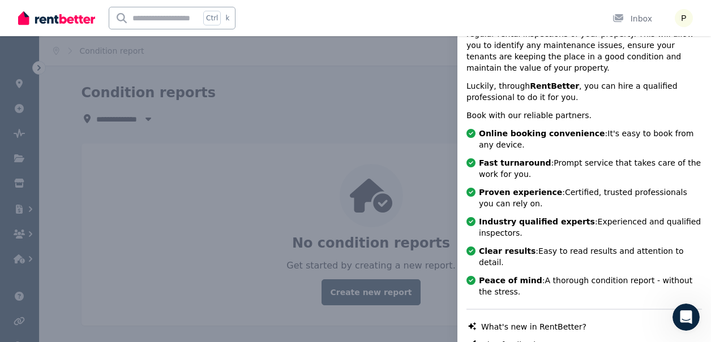
scroll to position [181, 0]
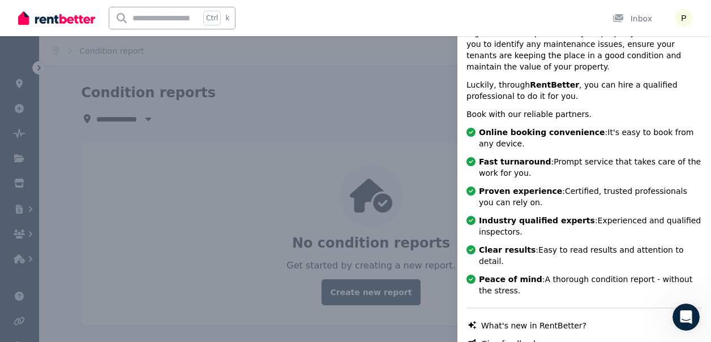
drag, startPoint x: 642, startPoint y: 18, endPoint x: 619, endPoint y: 18, distance: 23.2
click at [619, 18] on p "It's important to conduct an initial condition report and regular rental inspec…" at bounding box center [583, 44] width 235 height 57
click at [689, 20] on p "It's important to conduct an initial condition report and regular rental inspec…" at bounding box center [583, 44] width 235 height 57
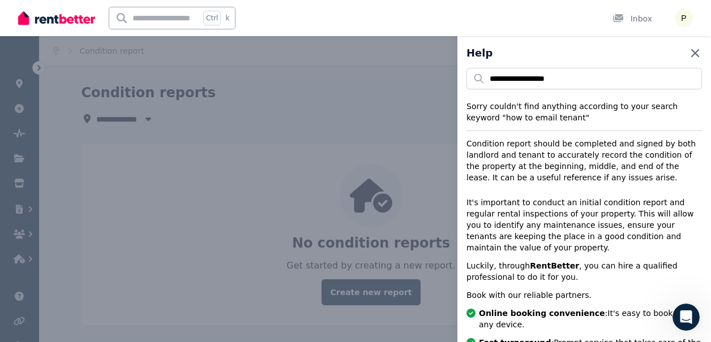
click at [691, 54] on icon "button" at bounding box center [695, 53] width 8 height 8
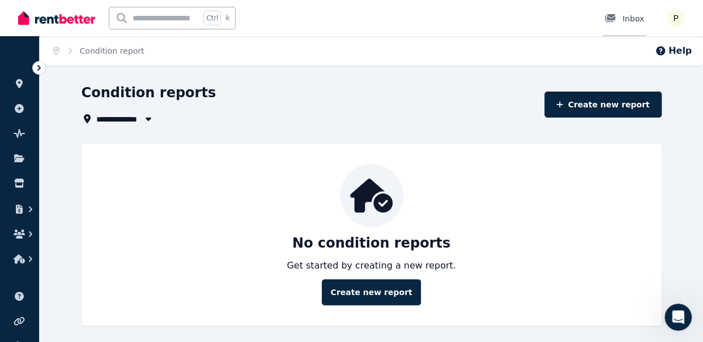
click at [629, 20] on div "Inbox" at bounding box center [624, 18] width 40 height 11
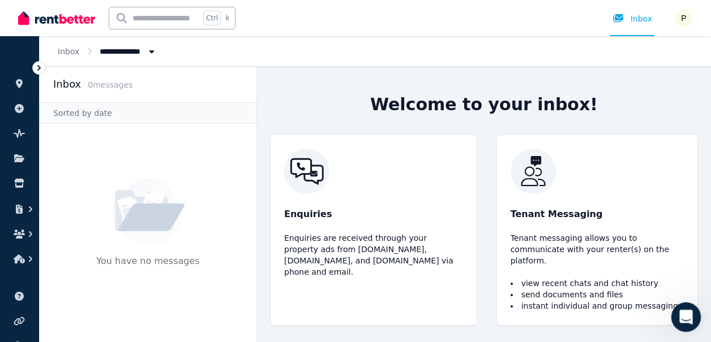
click at [682, 318] on icon "Open Intercom Messenger" at bounding box center [684, 315] width 8 height 9
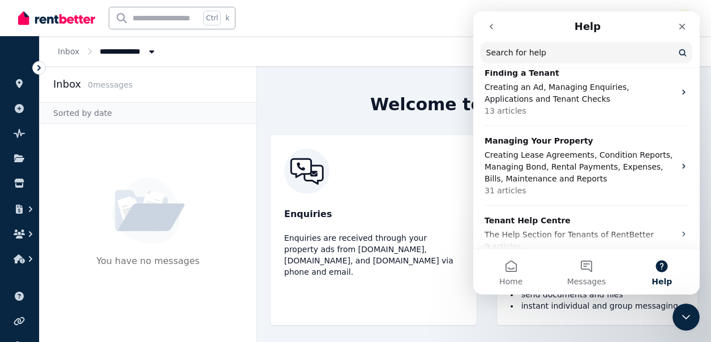
scroll to position [158, 0]
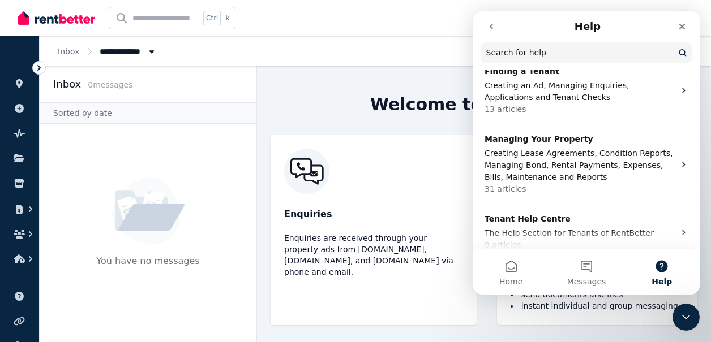
drag, startPoint x: 695, startPoint y: 126, endPoint x: 1175, endPoint y: 183, distance: 482.8
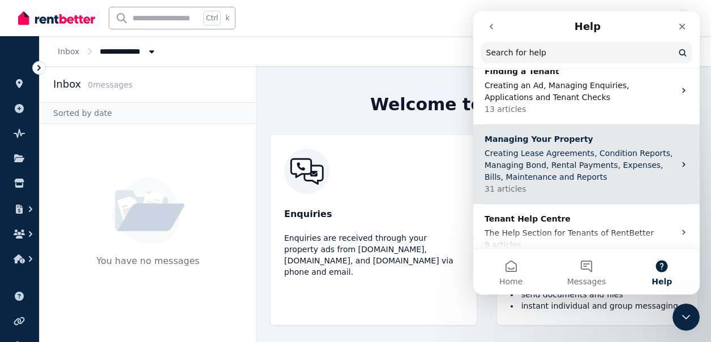
click at [552, 145] on p "Managing Your Property" at bounding box center [580, 140] width 190 height 12
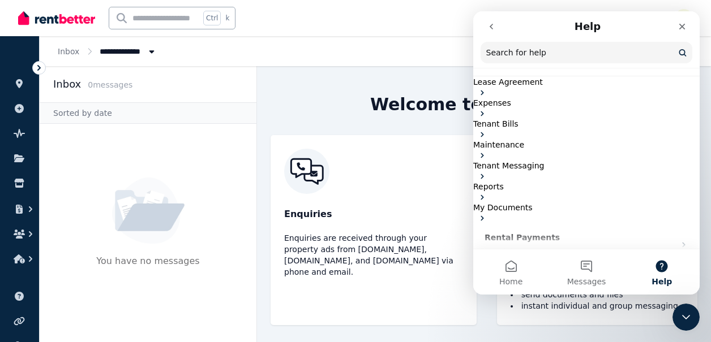
scroll to position [91, 0]
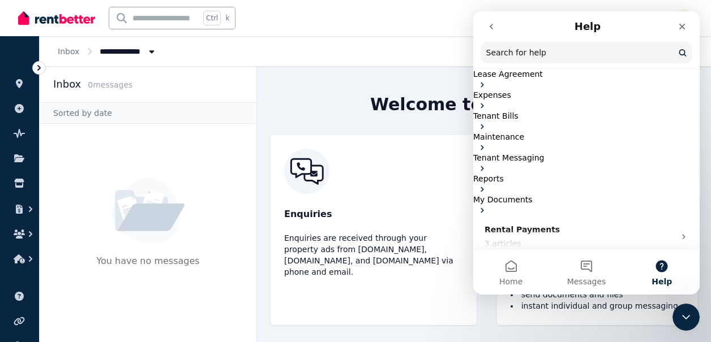
click at [655, 164] on p "Tenant Messaging" at bounding box center [586, 158] width 226 height 12
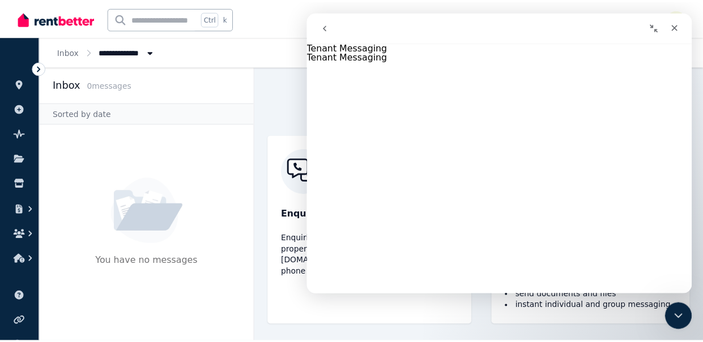
scroll to position [515, 0]
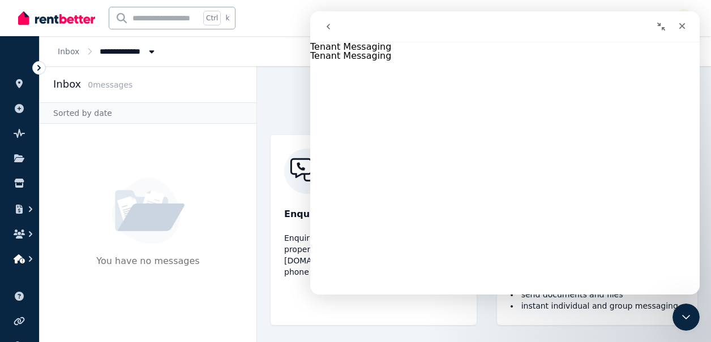
click at [32, 260] on icon "button" at bounding box center [30, 259] width 11 height 11
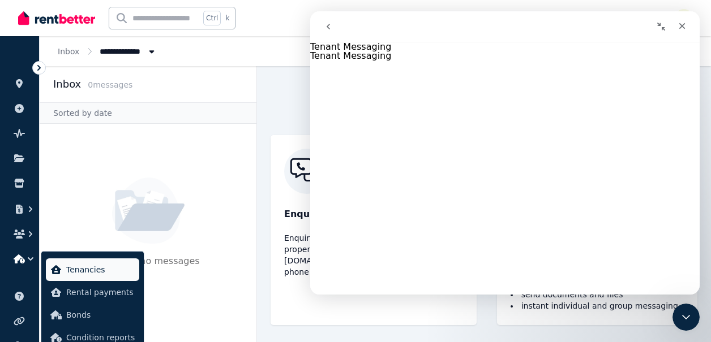
click at [78, 270] on span "Tenancies" at bounding box center [100, 270] width 68 height 14
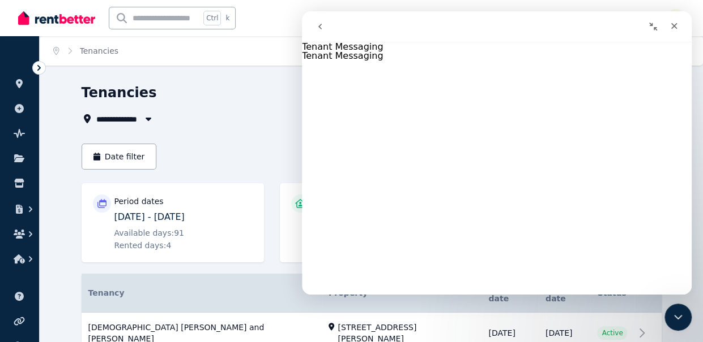
scroll to position [560, 0]
click at [682, 315] on icon "Close Intercom Messenger" at bounding box center [676, 316] width 14 height 14
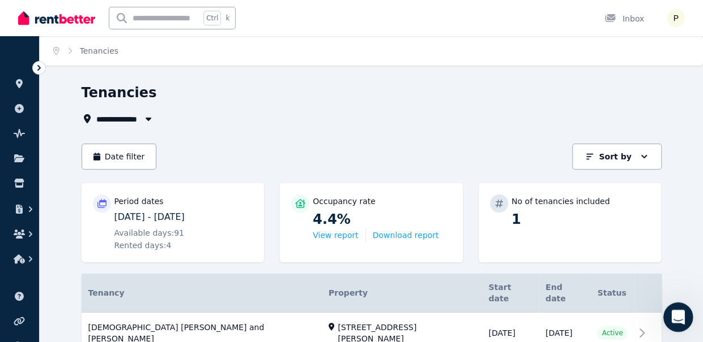
click at [682, 315] on icon "Open Intercom Messenger" at bounding box center [676, 316] width 19 height 19
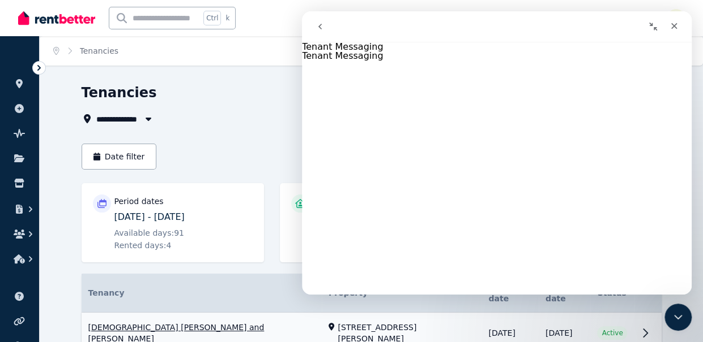
click at [641, 321] on link "View property details" at bounding box center [372, 333] width 580 height 41
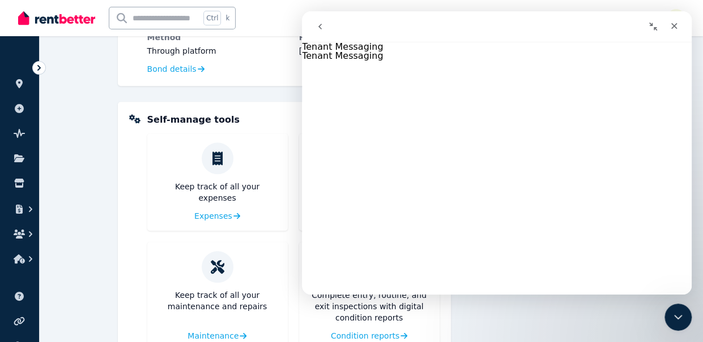
scroll to position [453, 0]
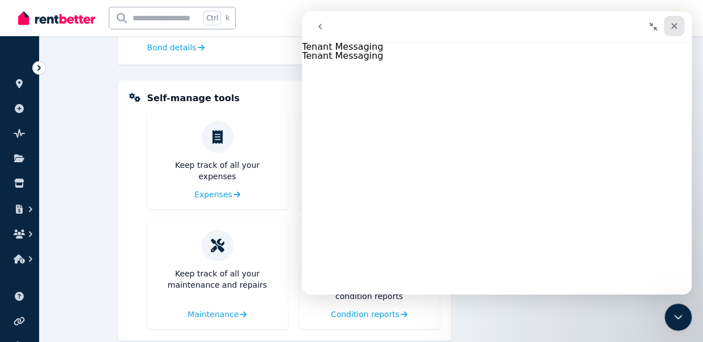
click at [676, 24] on icon "Close" at bounding box center [674, 26] width 6 height 6
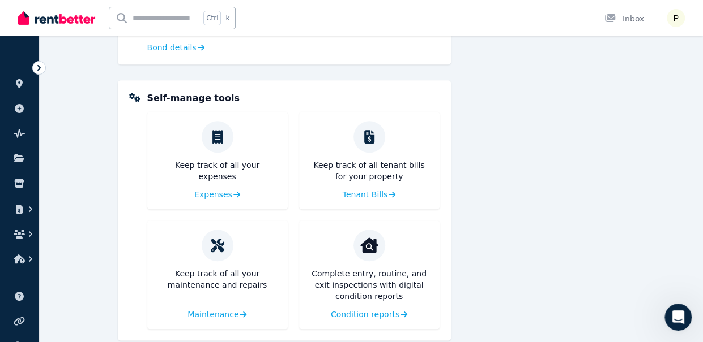
scroll to position [470, 0]
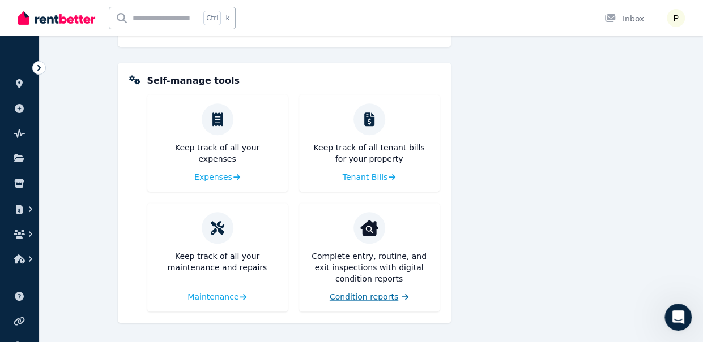
click at [375, 298] on span "Condition reports" at bounding box center [363, 297] width 68 height 11
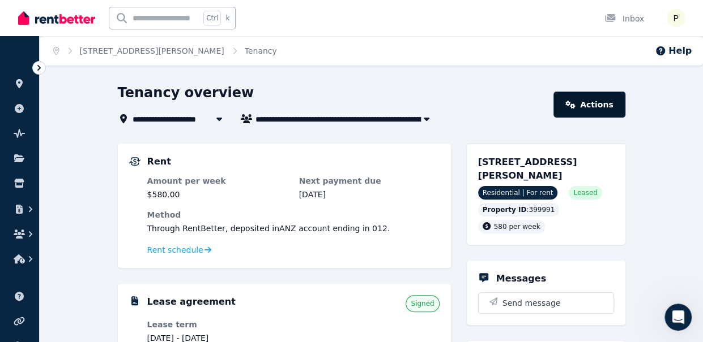
click at [589, 105] on link "Actions" at bounding box center [588, 105] width 71 height 26
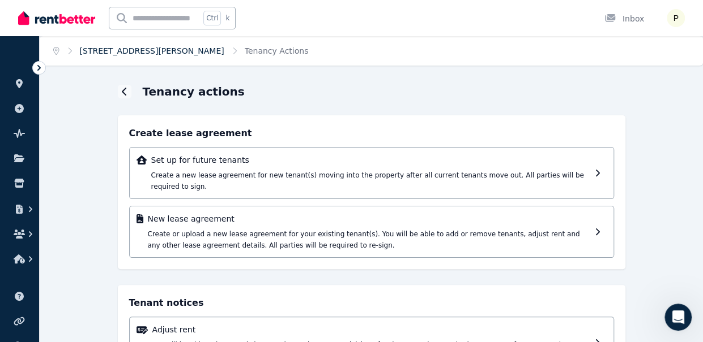
click at [134, 53] on link "[STREET_ADDRESS][PERSON_NAME]" at bounding box center [152, 50] width 144 height 9
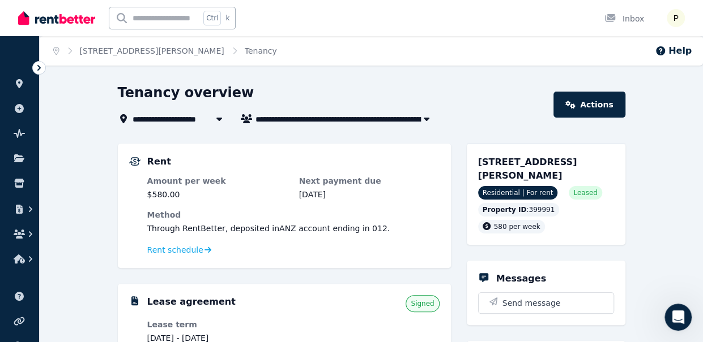
click at [363, 115] on span "[DEMOGRAPHIC_DATA] [PERSON_NAME] and [PERSON_NAME]" at bounding box center [345, 119] width 181 height 14
type input "**********"
click at [517, 298] on span "Send message" at bounding box center [531, 303] width 58 height 11
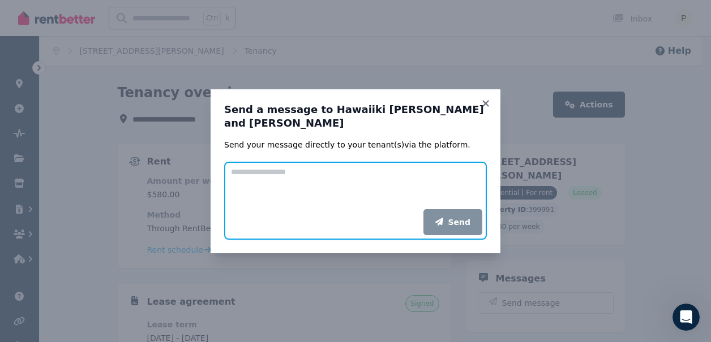
click at [258, 165] on textarea "Add your message" at bounding box center [355, 186] width 263 height 48
type textarea "*"
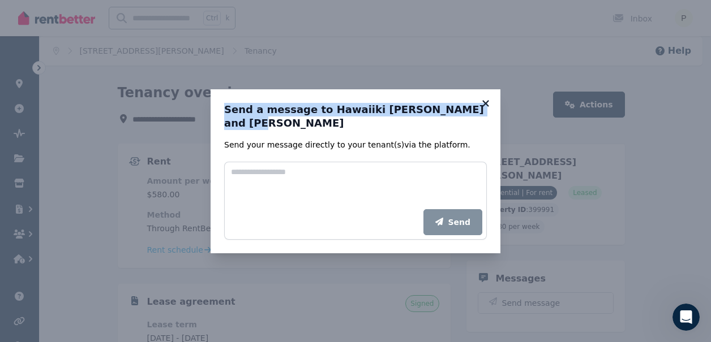
drag, startPoint x: 488, startPoint y: 97, endPoint x: 483, endPoint y: 106, distance: 9.6
click at [483, 106] on div "Send a message to Hawaiiki [PERSON_NAME] and [PERSON_NAME] Send your message di…" at bounding box center [356, 171] width 290 height 164
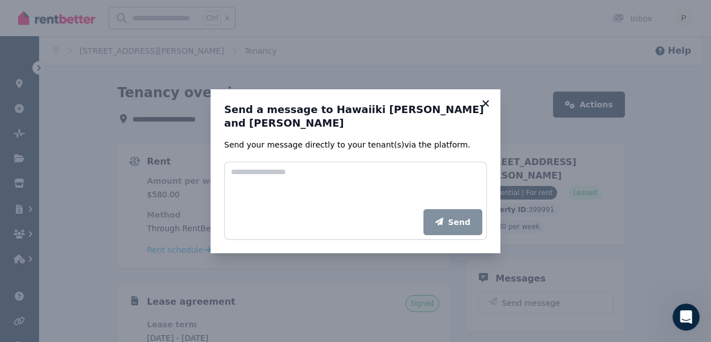
click at [483, 106] on icon at bounding box center [485, 103] width 11 height 10
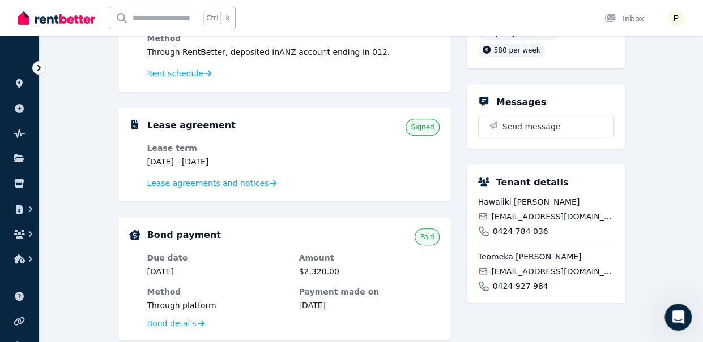
scroll to position [181, 0]
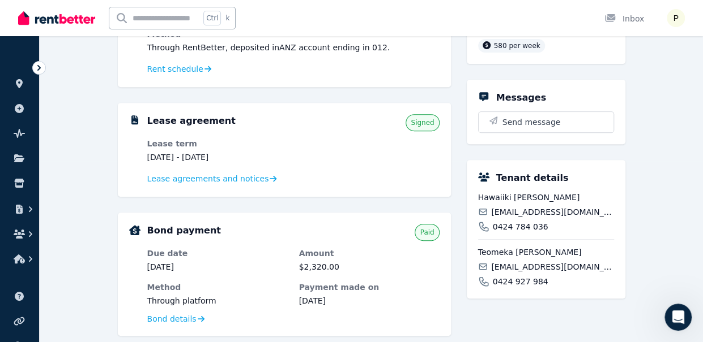
click at [539, 207] on span "[EMAIL_ADDRESS][DOMAIN_NAME]" at bounding box center [552, 212] width 122 height 11
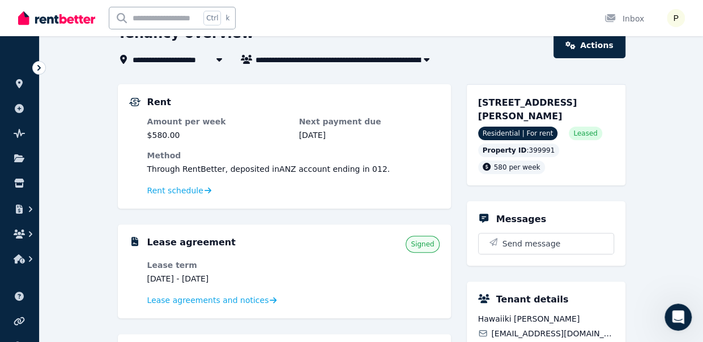
scroll to position [40, 0]
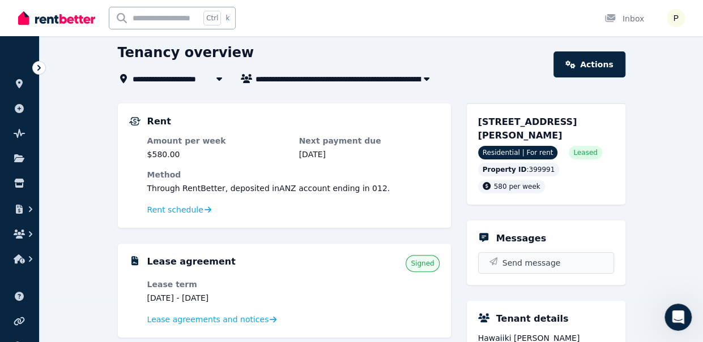
click at [540, 258] on span "Send message" at bounding box center [531, 263] width 58 height 11
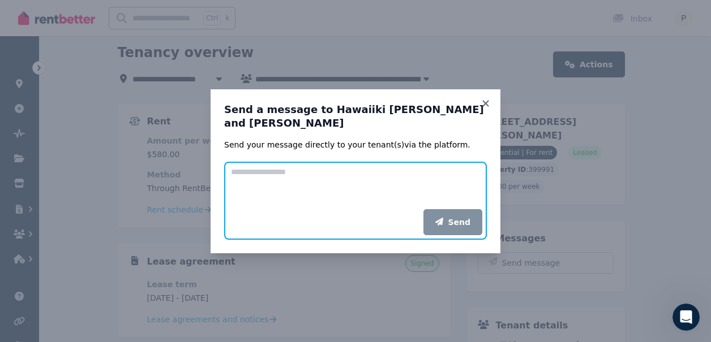
click at [246, 169] on textarea "Add your message" at bounding box center [355, 186] width 263 height 48
type textarea "*"
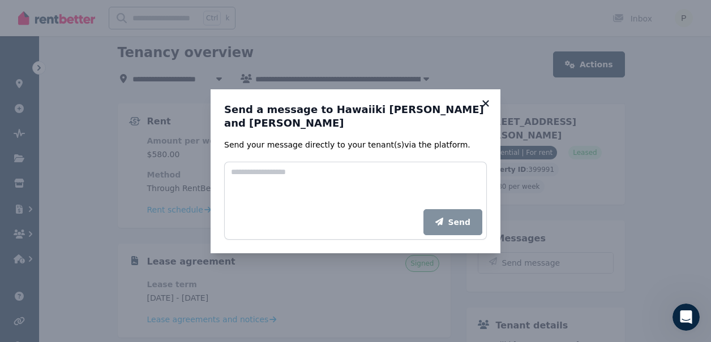
click at [485, 104] on icon at bounding box center [485, 103] width 6 height 6
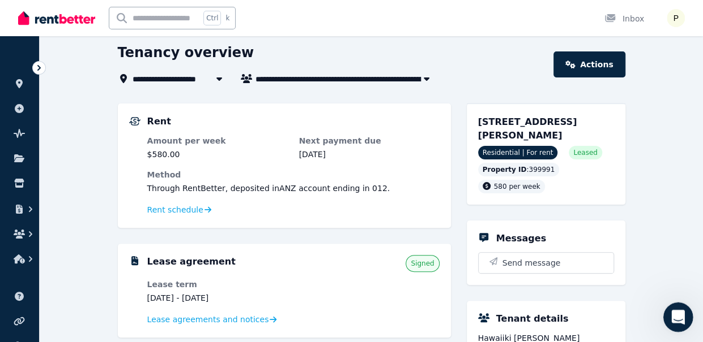
click at [671, 314] on icon "Open Intercom Messenger" at bounding box center [676, 316] width 19 height 19
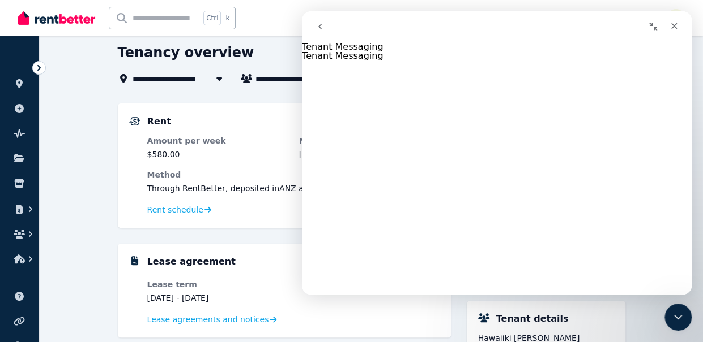
scroll to position [982, 0]
drag, startPoint x: 687, startPoint y: 128, endPoint x: 995, endPoint y: 184, distance: 312.9
